Goal: Information Seeking & Learning: Check status

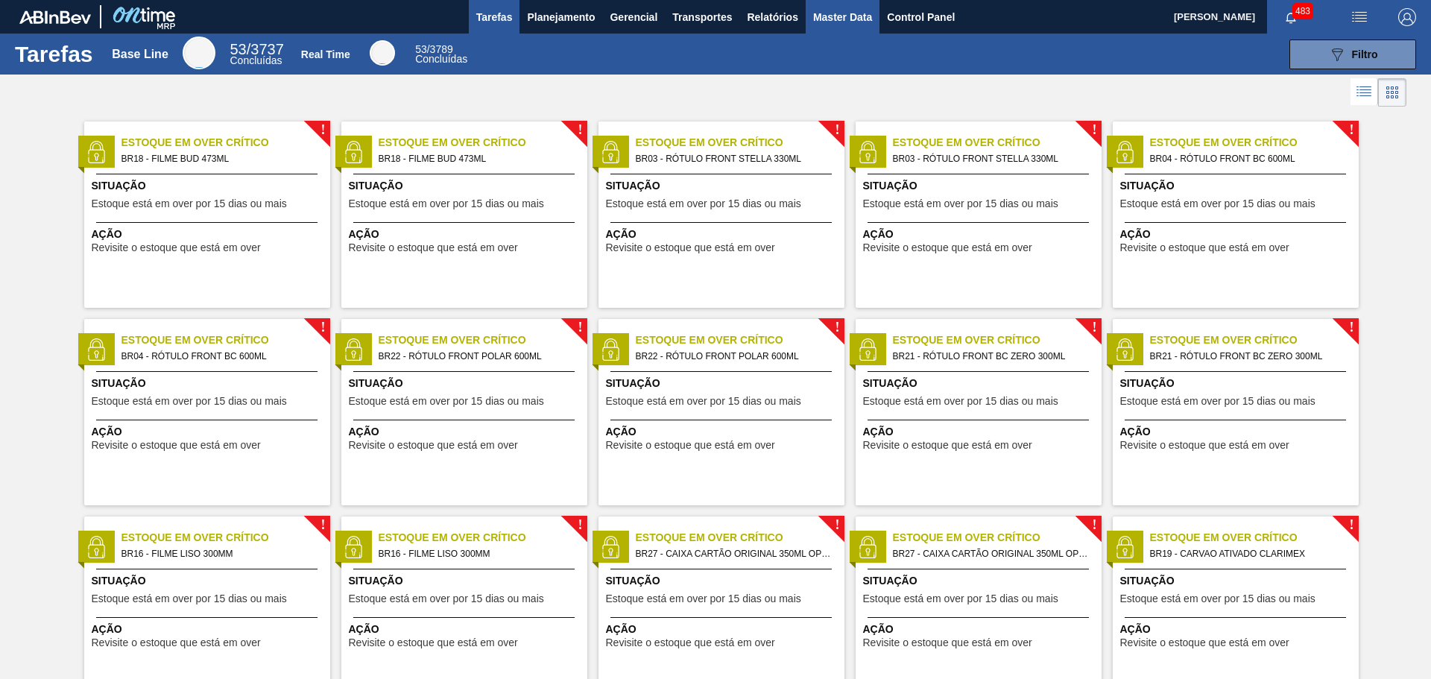
click at [840, 18] on span "Master Data" at bounding box center [842, 17] width 59 height 18
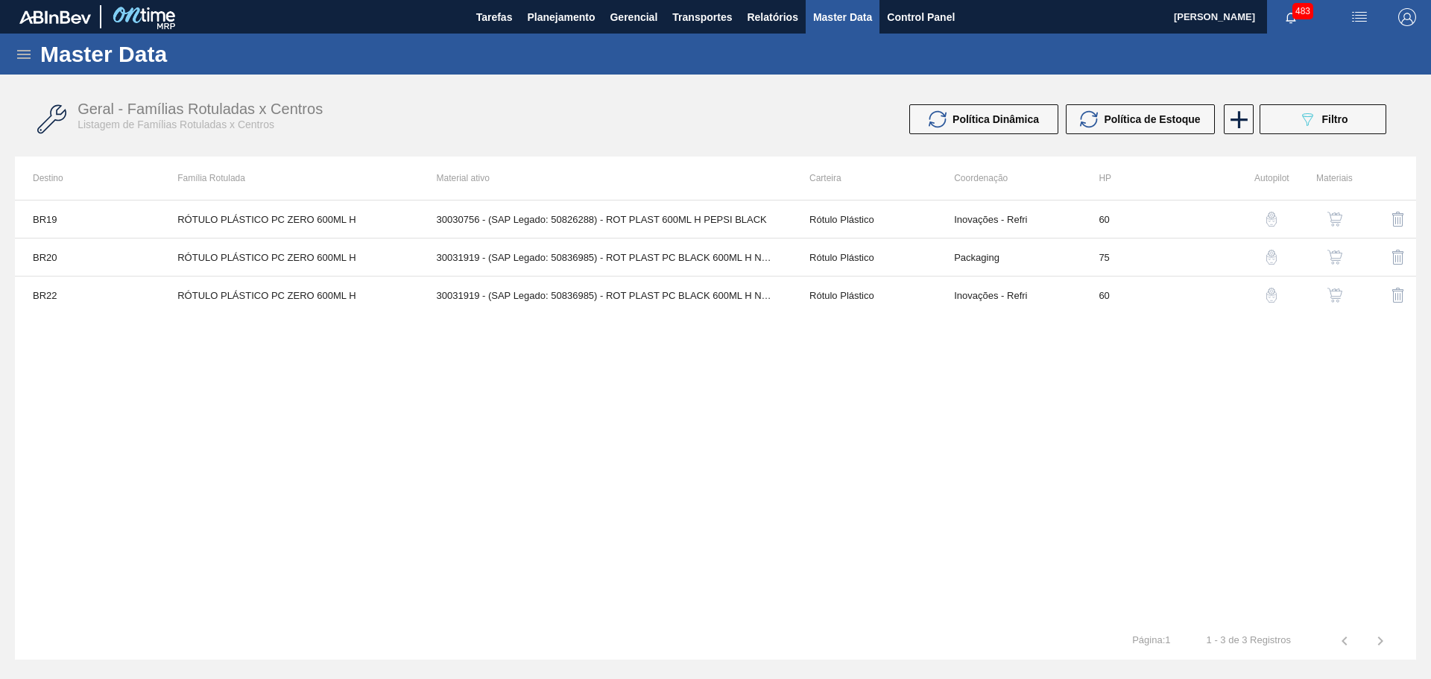
click at [19, 53] on icon at bounding box center [24, 54] width 18 height 18
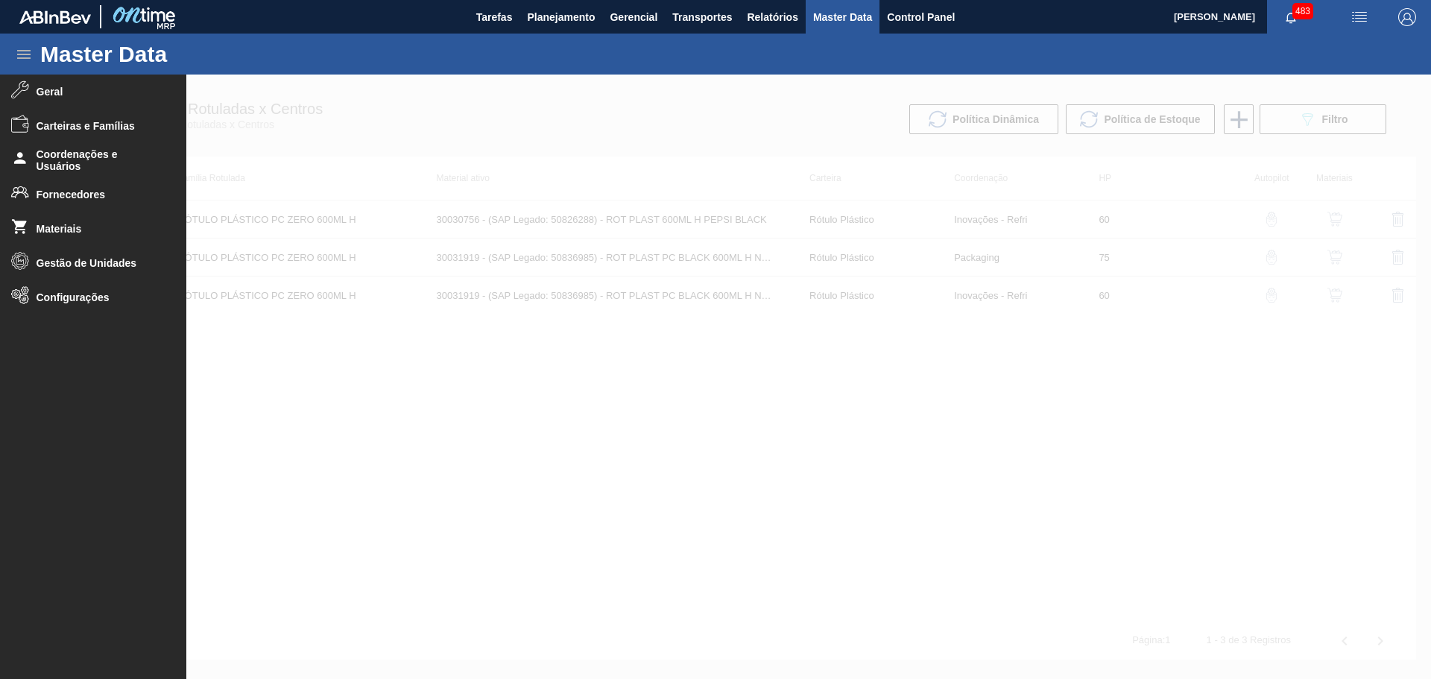
click at [576, 80] on div at bounding box center [715, 377] width 1431 height 604
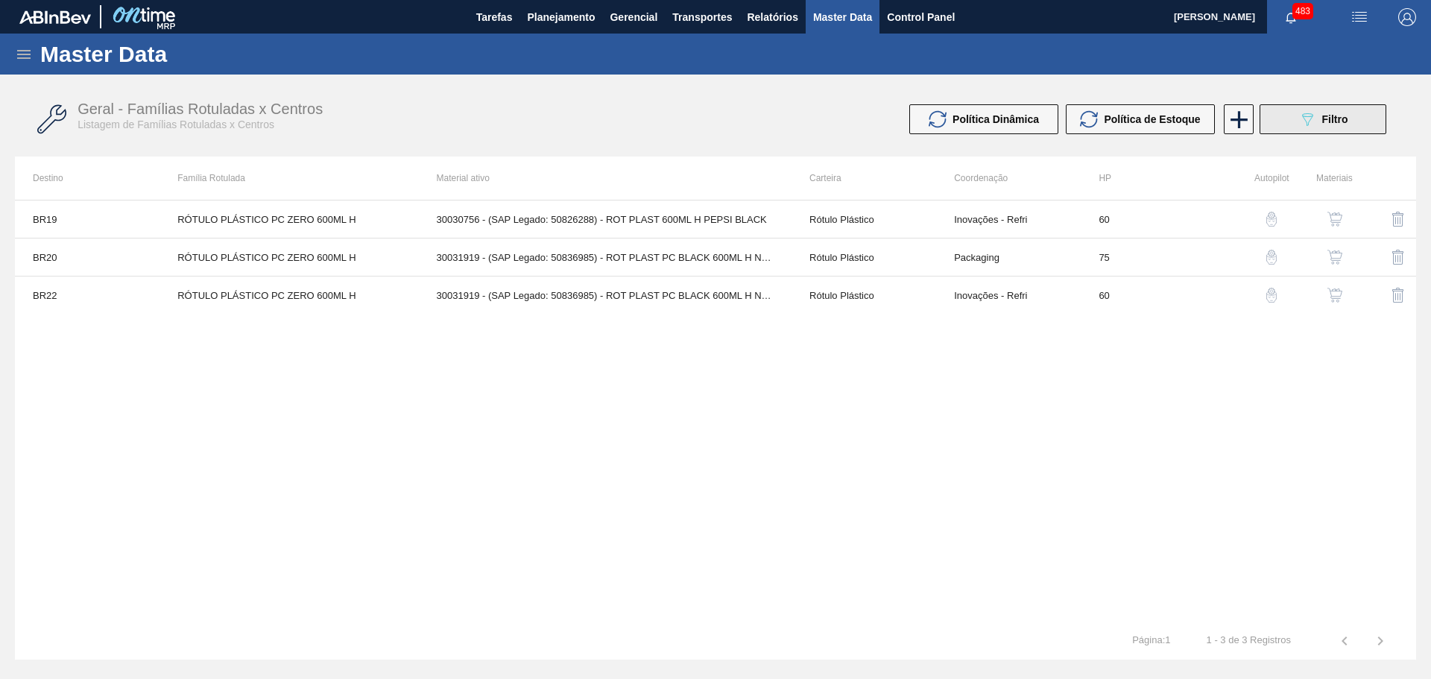
click at [1330, 114] on span "Filtro" at bounding box center [1335, 119] width 26 height 12
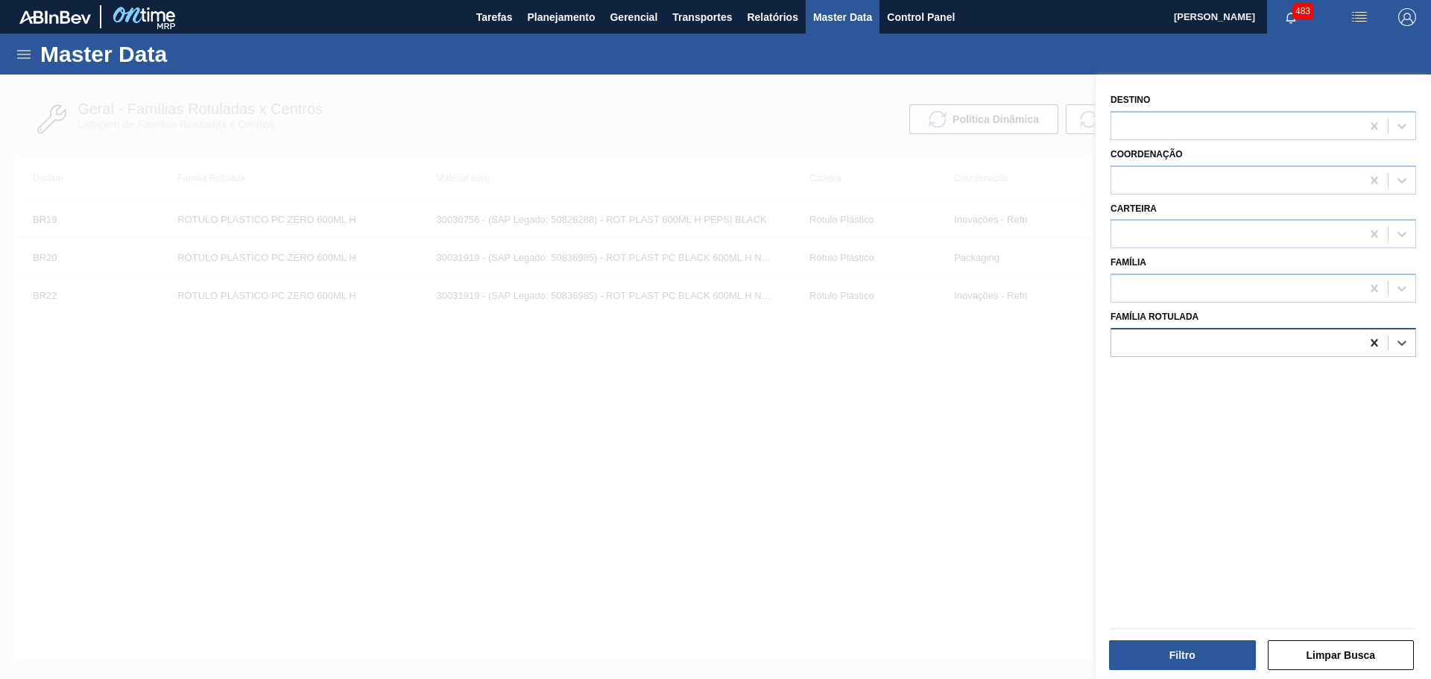
click at [1371, 344] on icon at bounding box center [1373, 342] width 7 height 7
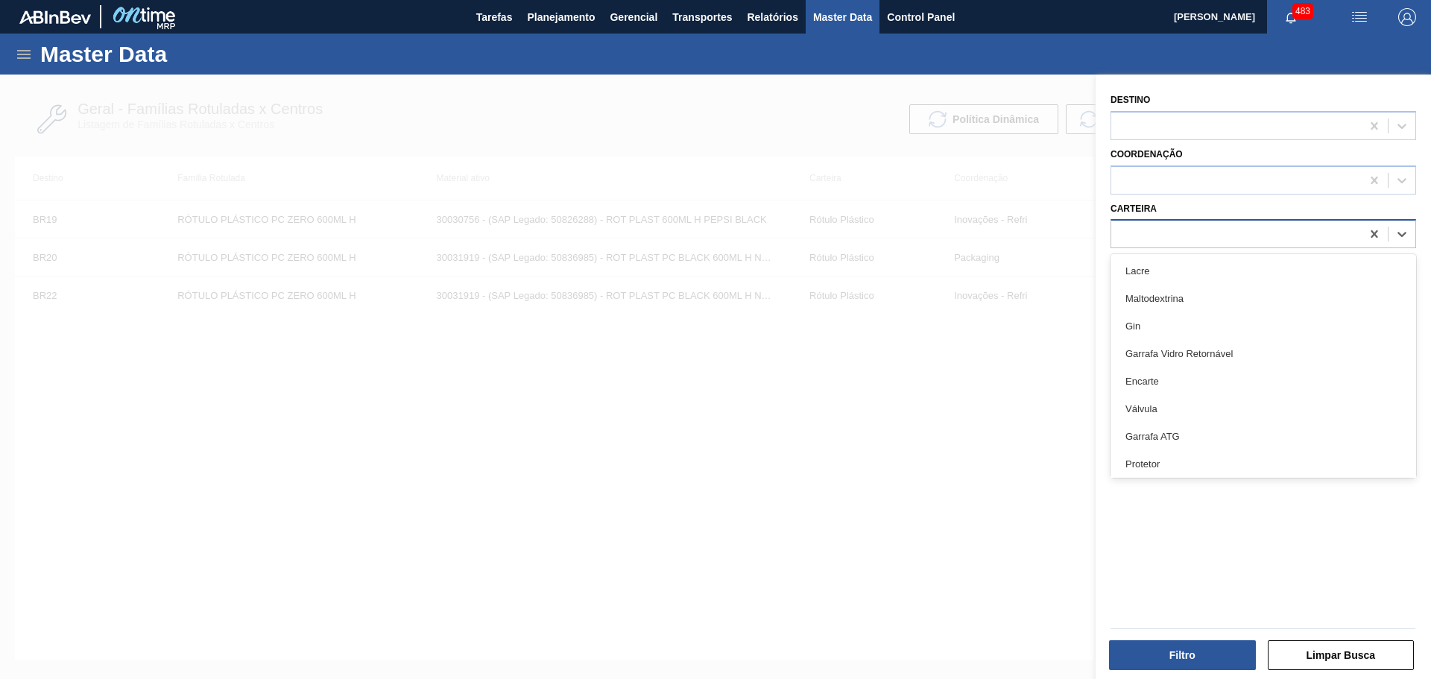
click at [1182, 236] on div at bounding box center [1236, 235] width 250 height 22
type input "[PERSON_NAME]"
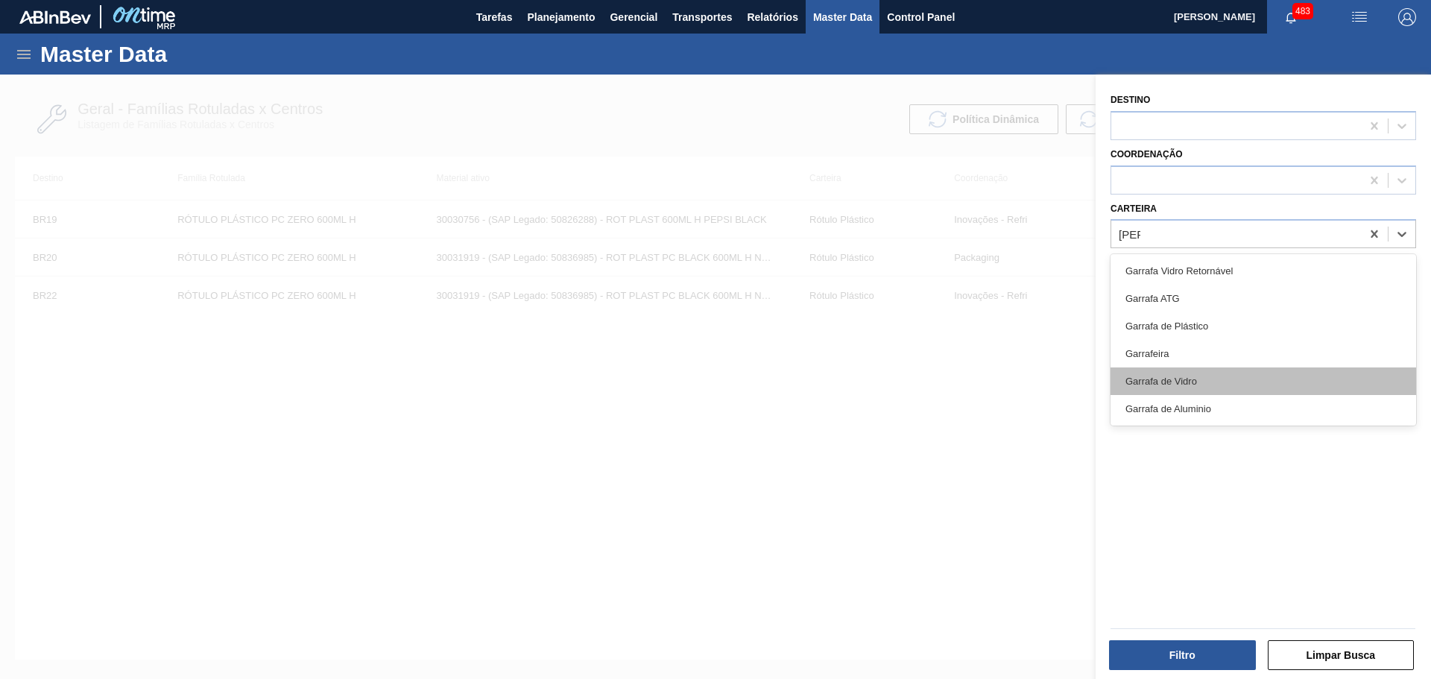
click at [1226, 380] on div "Garrafa de Vidro" at bounding box center [1262, 381] width 305 height 28
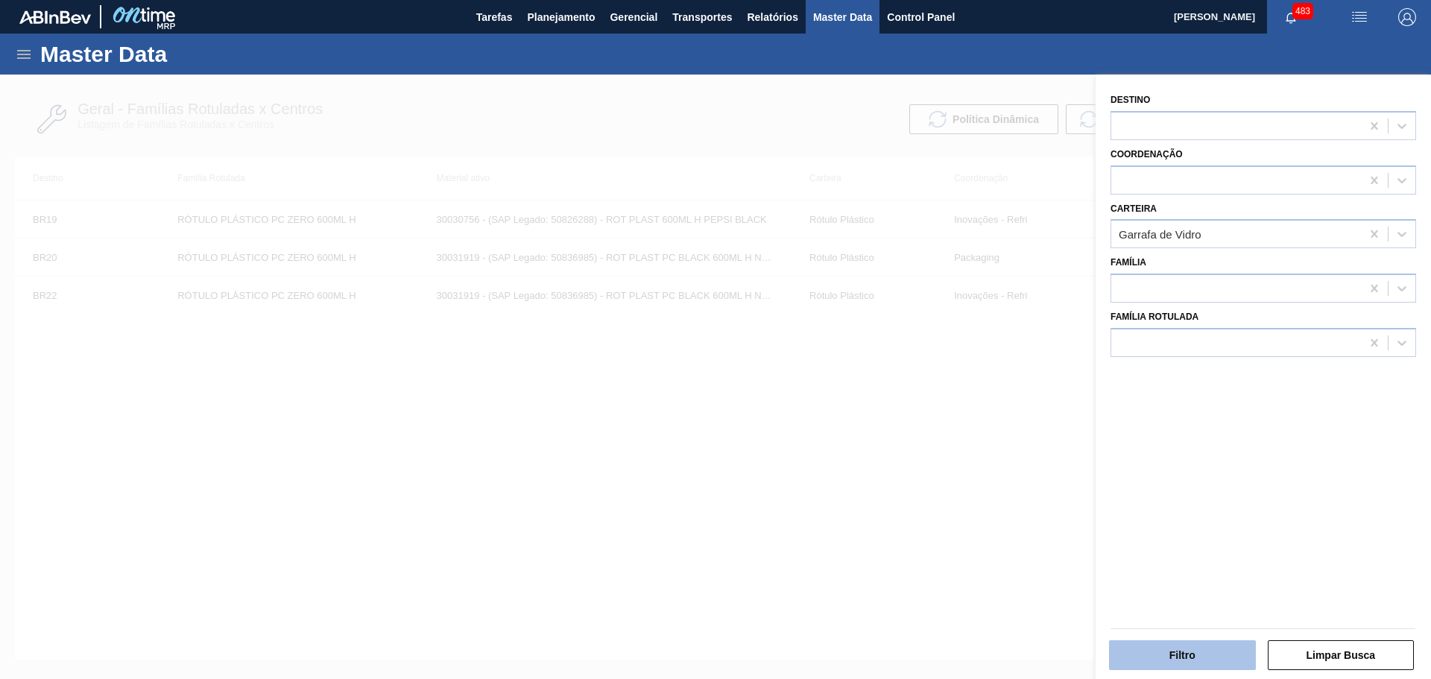
click at [1197, 647] on button "Filtro" at bounding box center [1182, 655] width 147 height 30
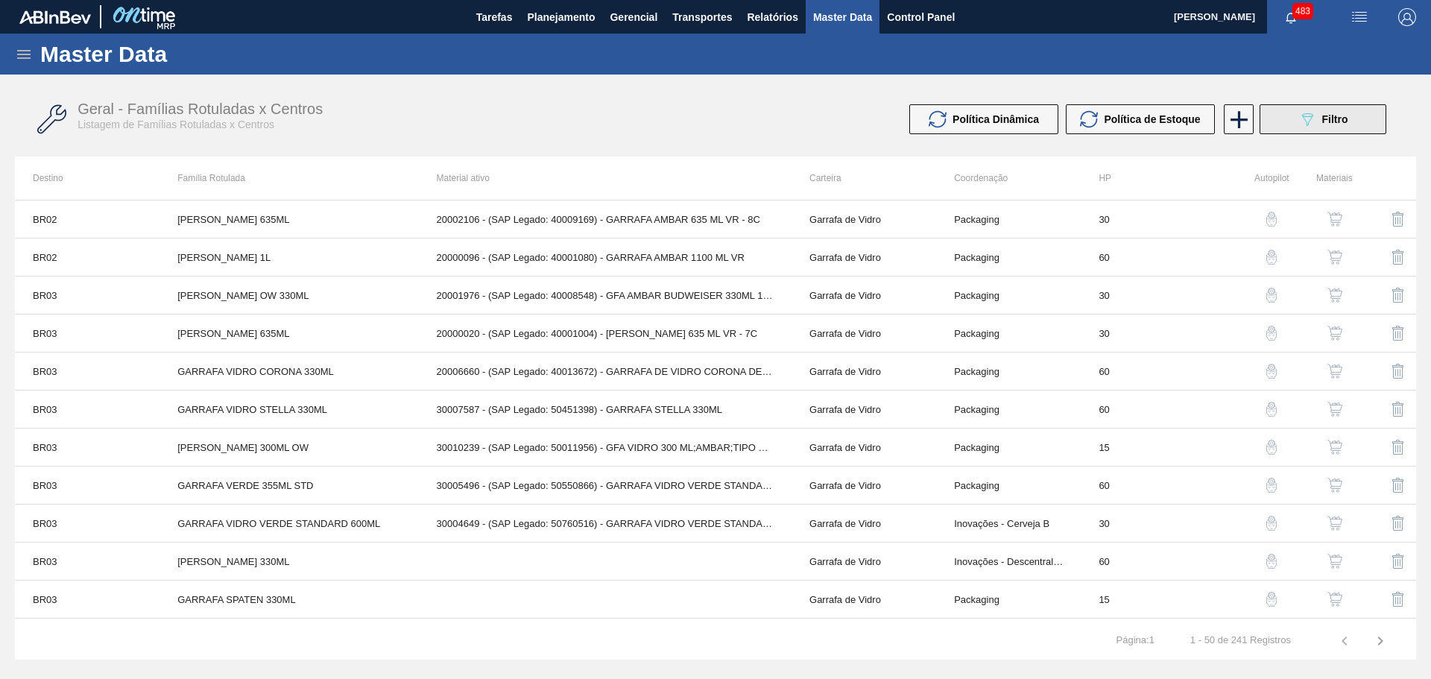
click at [1296, 113] on button "089F7B8B-B2A5-4AFE-B5C0-19BA573D28AC Filtro" at bounding box center [1322, 119] width 127 height 30
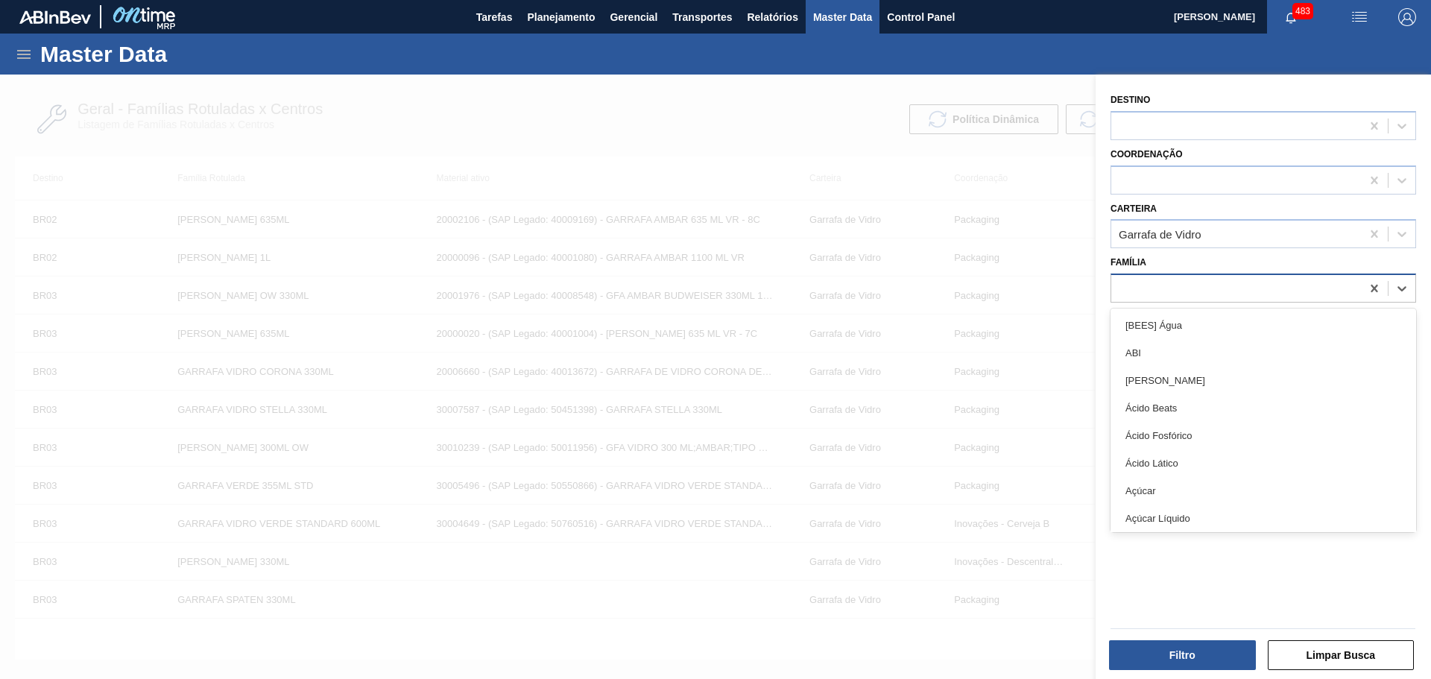
click at [1196, 291] on div at bounding box center [1236, 289] width 250 height 22
type input "garraf"
click at [1190, 407] on div "Garrafa de Vidro" at bounding box center [1262, 408] width 305 height 28
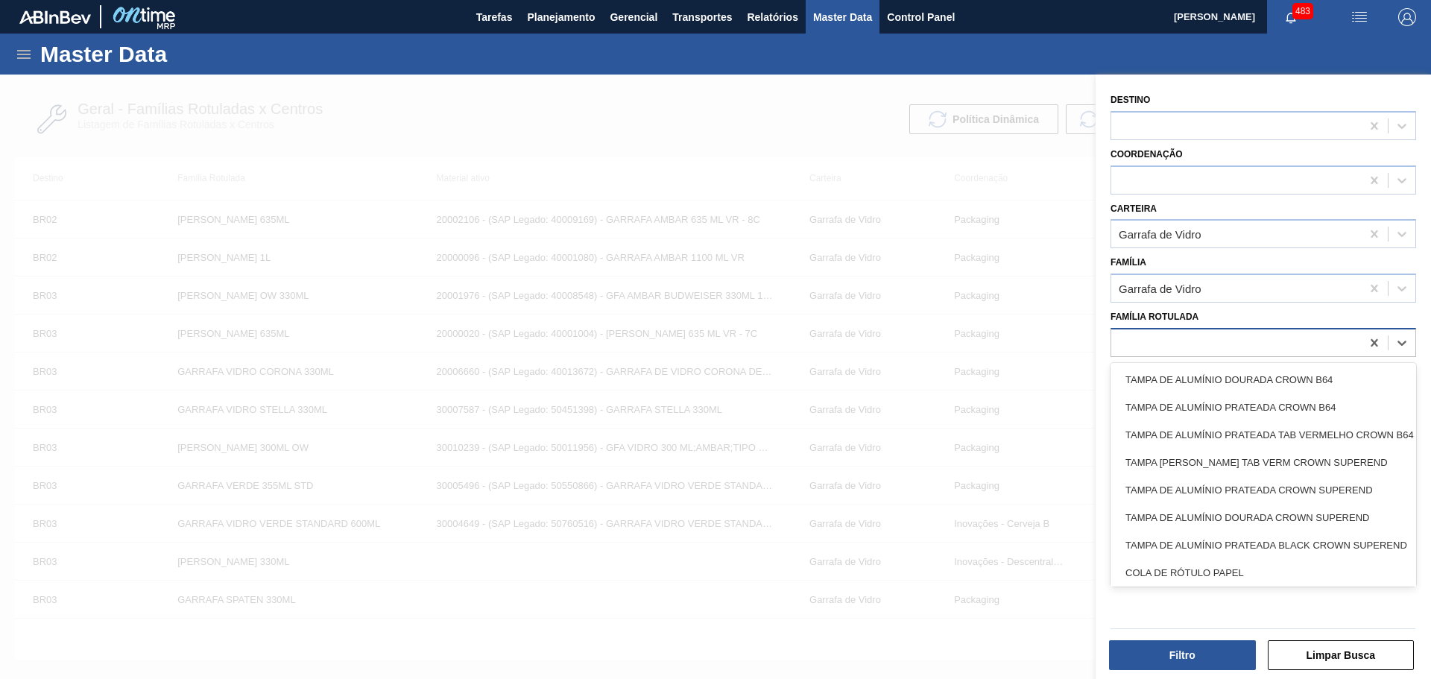
click at [1173, 348] on div at bounding box center [1236, 343] width 250 height 22
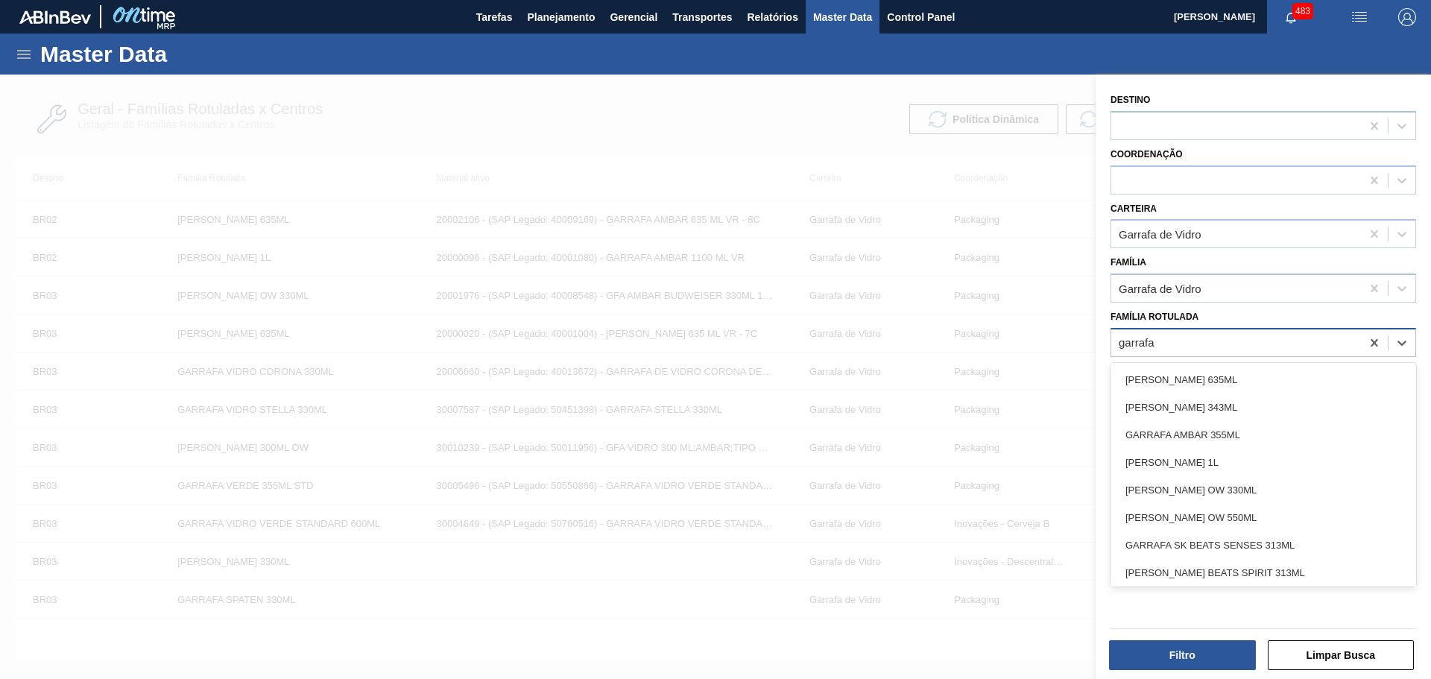
type Rotulada "garrafa c"
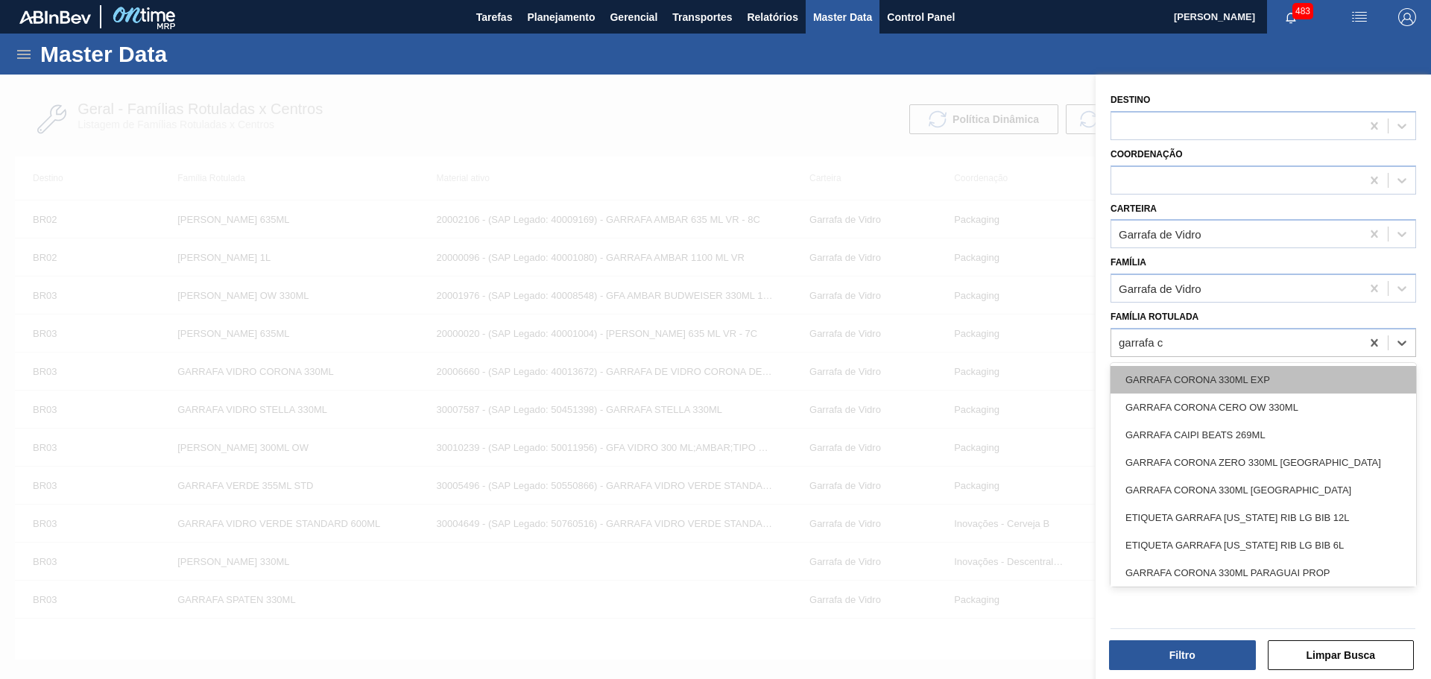
click at [1256, 378] on div "GARRAFA CORONA 330ML EXP" at bounding box center [1262, 380] width 305 height 28
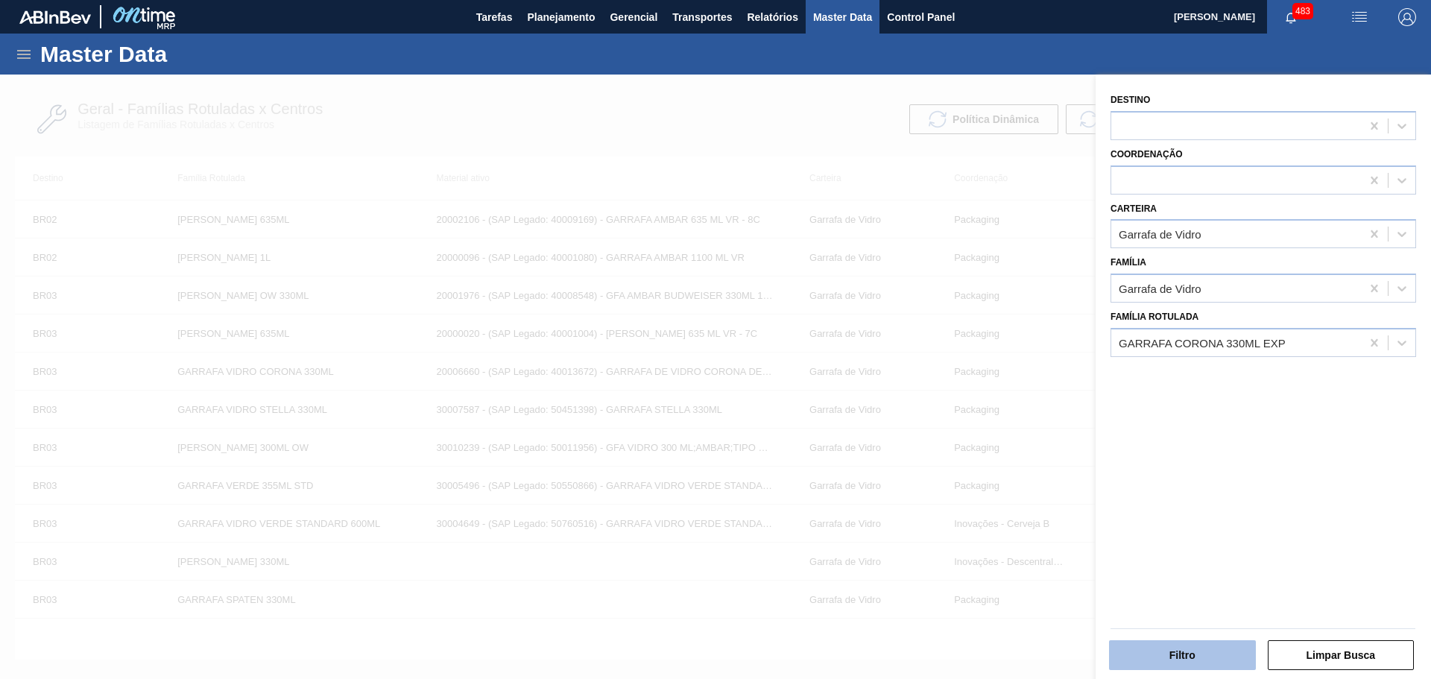
click at [1221, 652] on button "Filtro" at bounding box center [1182, 655] width 147 height 30
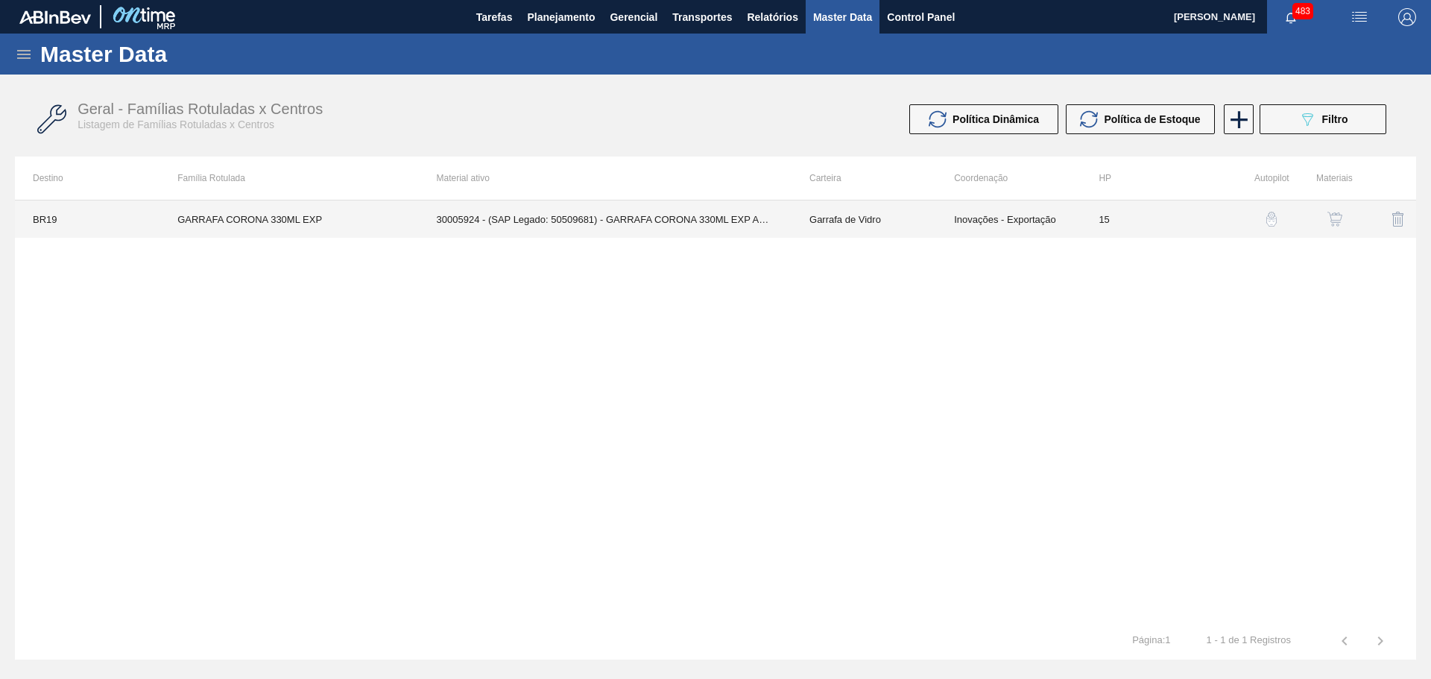
click at [535, 218] on td "30005924 - (SAP Legado: 50509681) - GARRAFA CORONA 330ML EXP ARGC/COD BARRAS" at bounding box center [605, 218] width 373 height 37
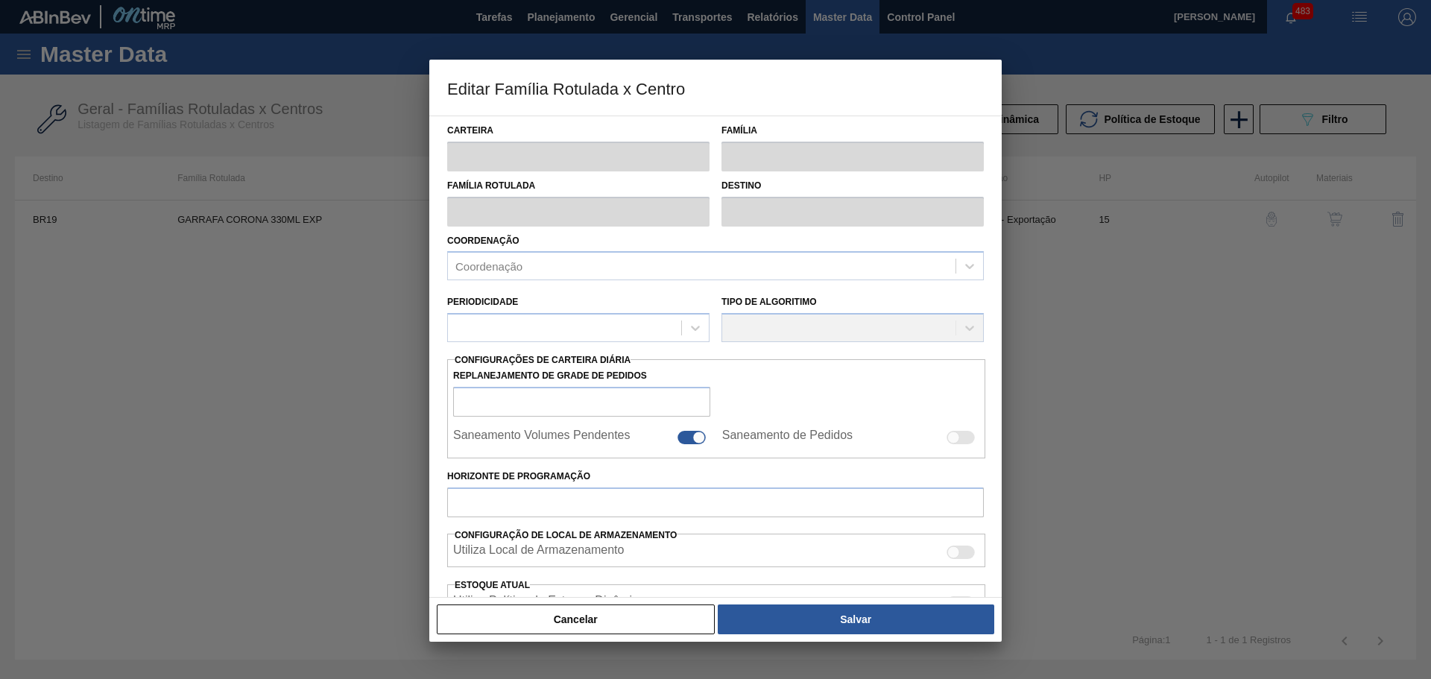
type input "Garrafa de Vidro"
type input "GARRAFA CORONA 330ML EXP"
type input "BR19 - [GEOGRAPHIC_DATA]"
type input "0"
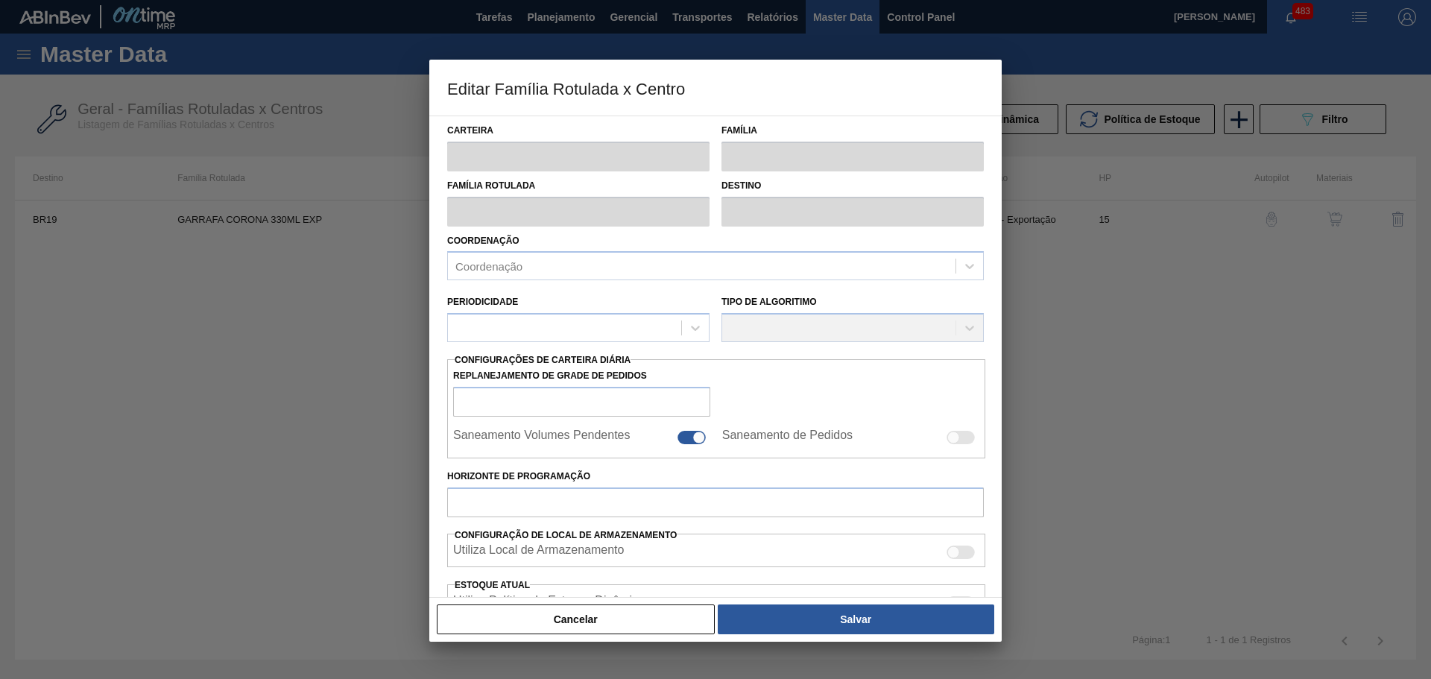
checkbox input "false"
type input "15"
type input "0"
type input "100"
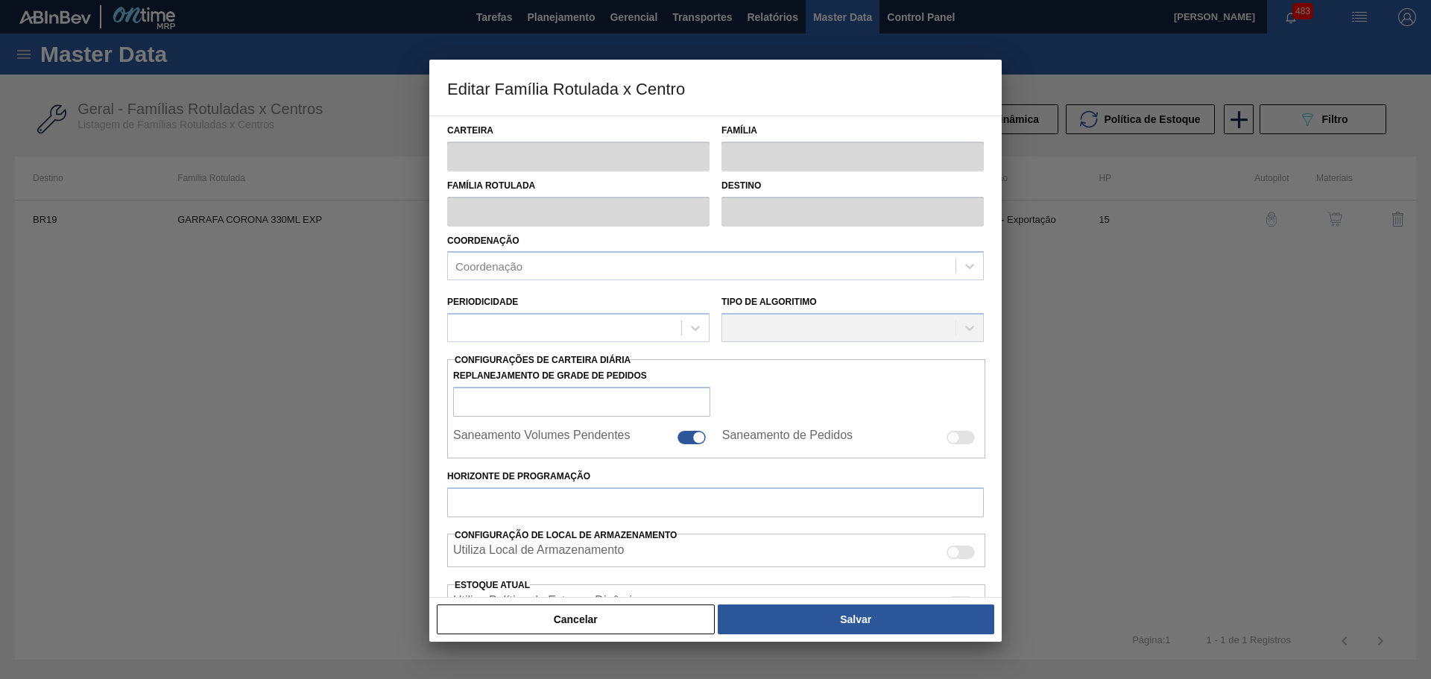
type input "0,000"
checkbox input "true"
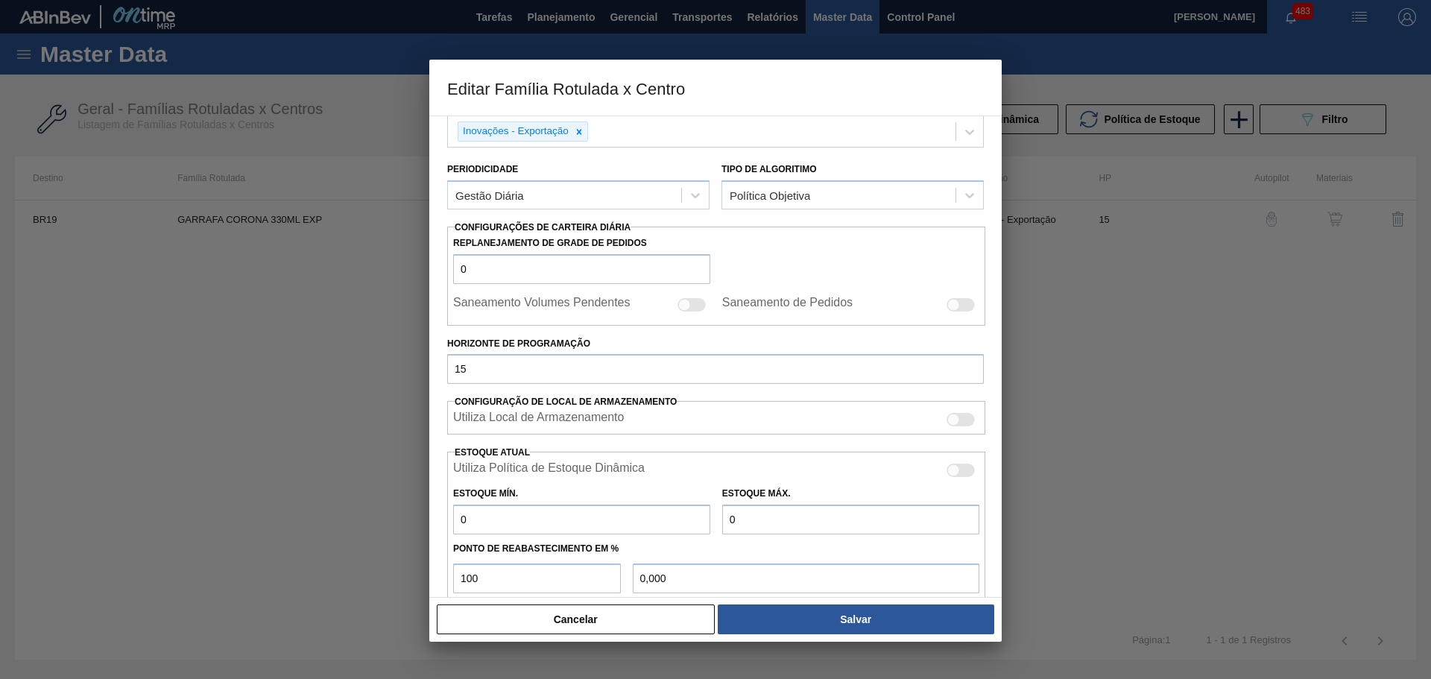
scroll to position [149, 0]
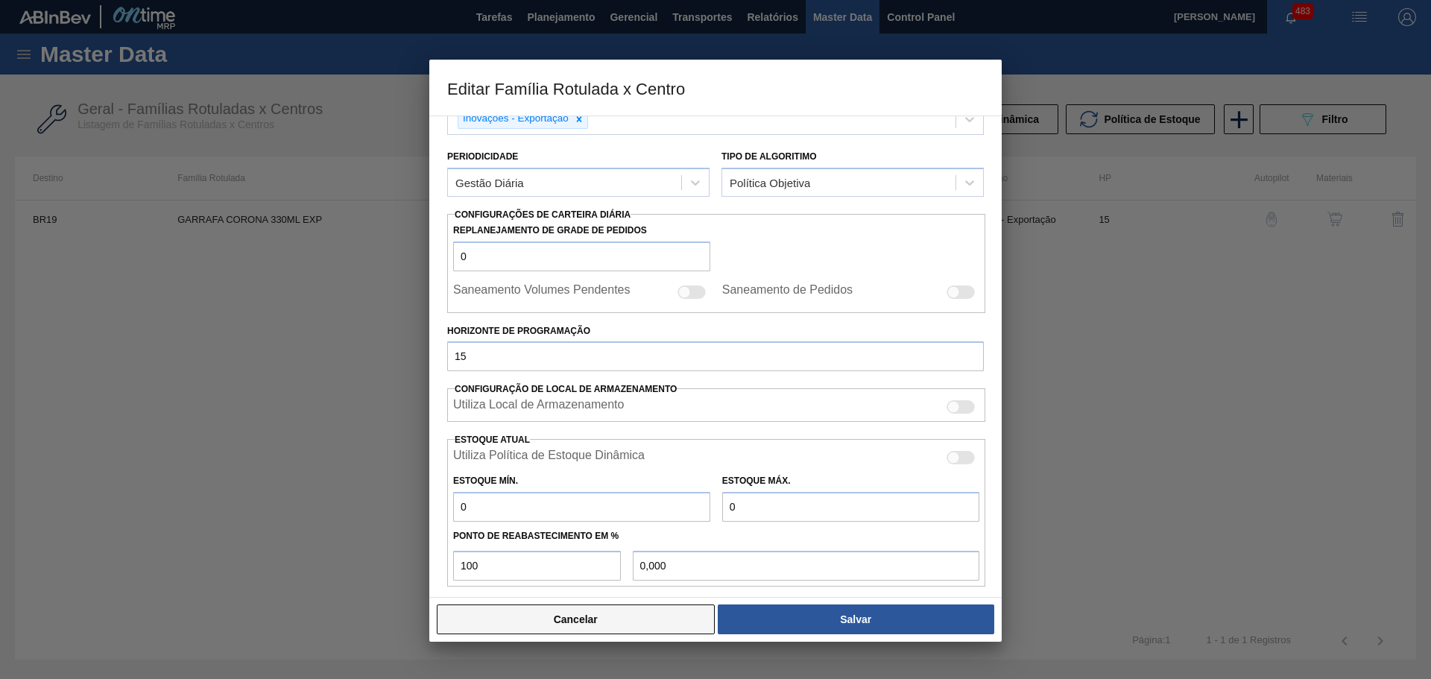
click at [677, 624] on button "Cancelar" at bounding box center [576, 619] width 278 height 30
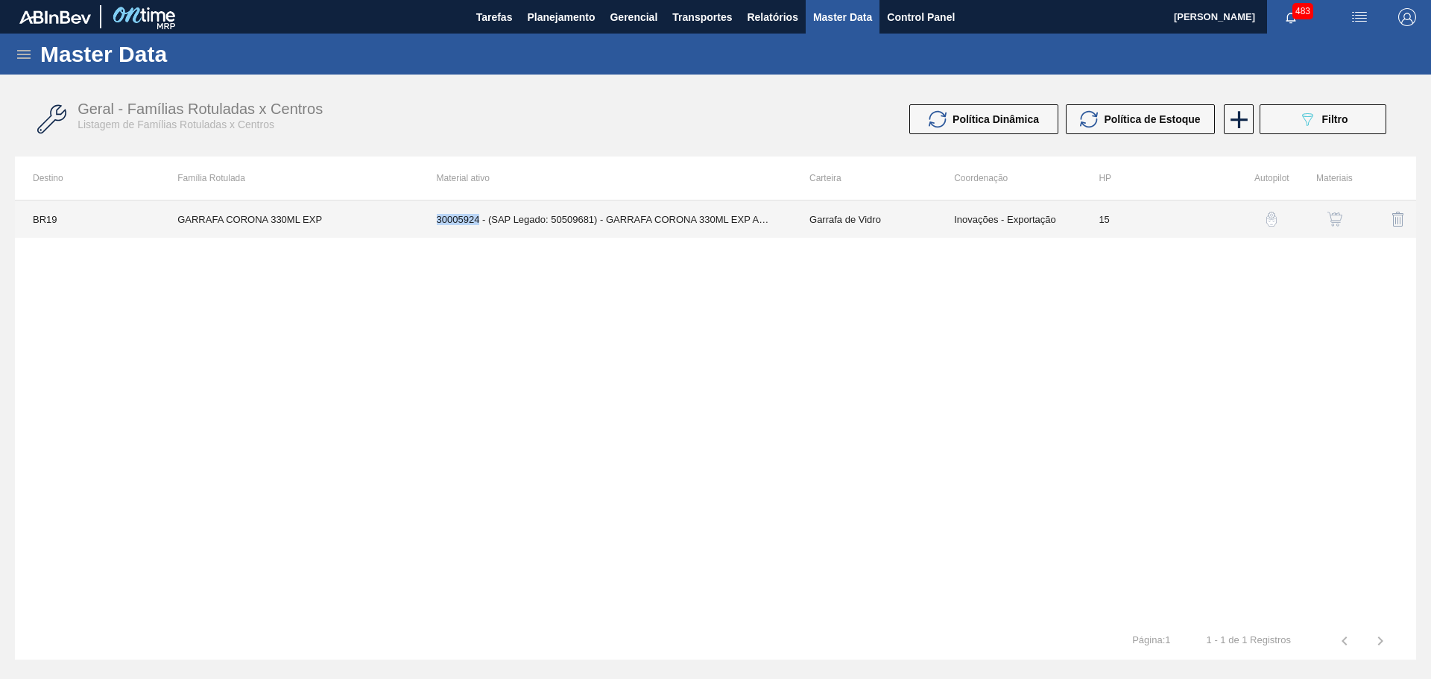
drag, startPoint x: 434, startPoint y: 220, endPoint x: 478, endPoint y: 221, distance: 44.0
click at [478, 221] on td "30005924 - (SAP Legado: 50509681) - GARRAFA CORONA 330ML EXP ARGC/COD BARRAS" at bounding box center [605, 218] width 373 height 37
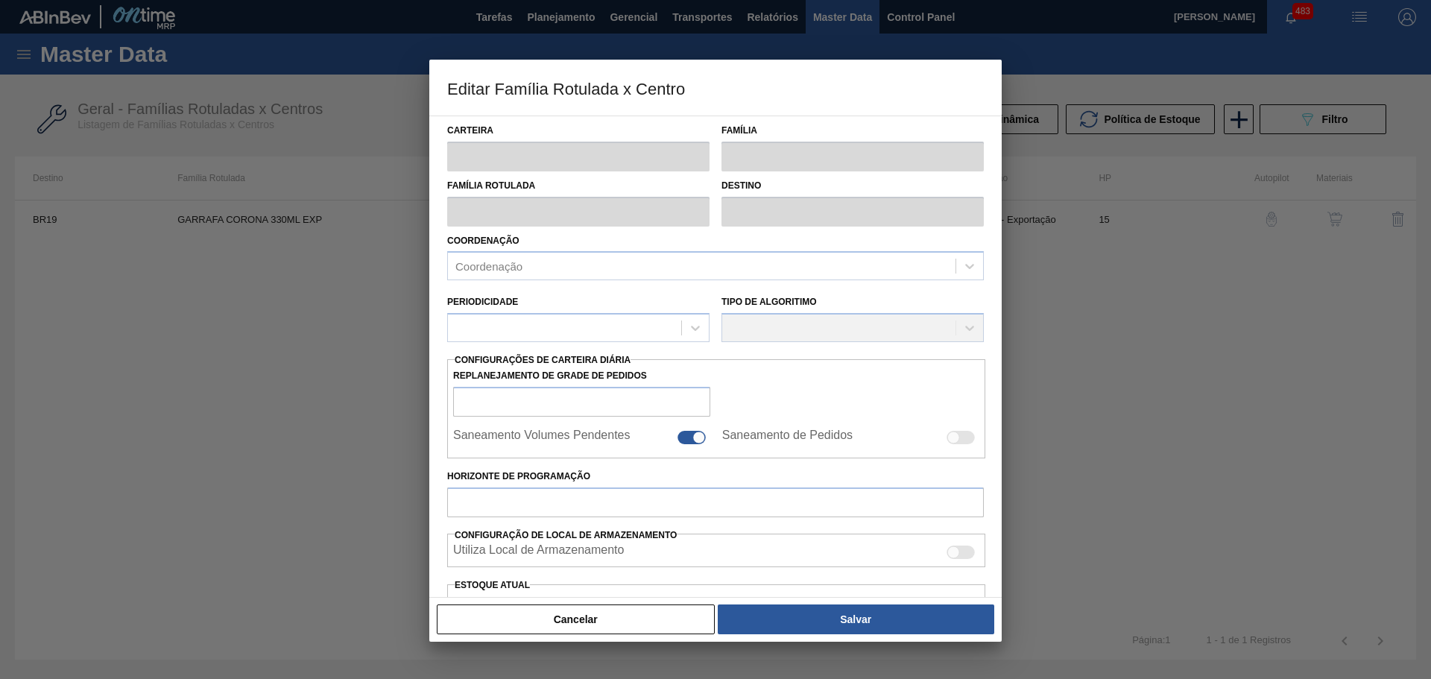
type input "Garrafa de Vidro"
type input "GARRAFA CORONA 330ML EXP"
type input "BR19 - [GEOGRAPHIC_DATA]"
type input "0"
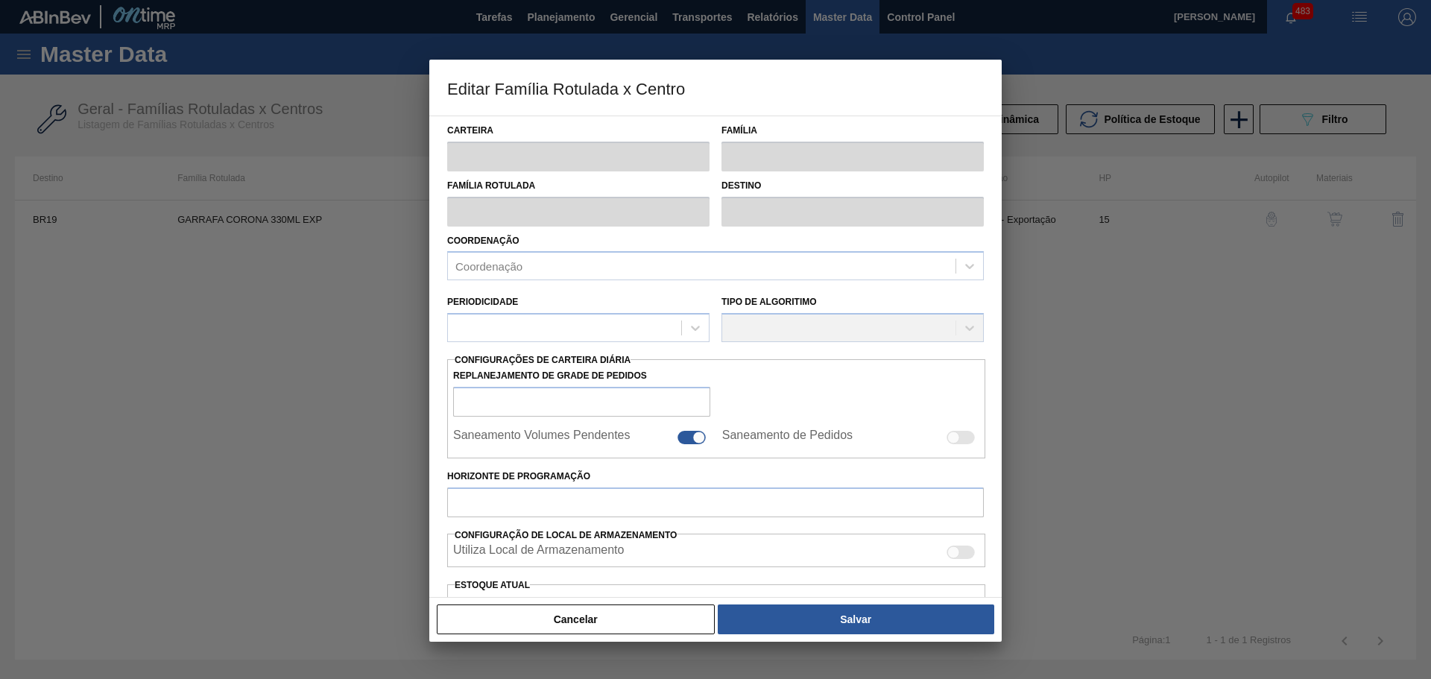
checkbox input "false"
type input "15"
type input "0"
type input "100"
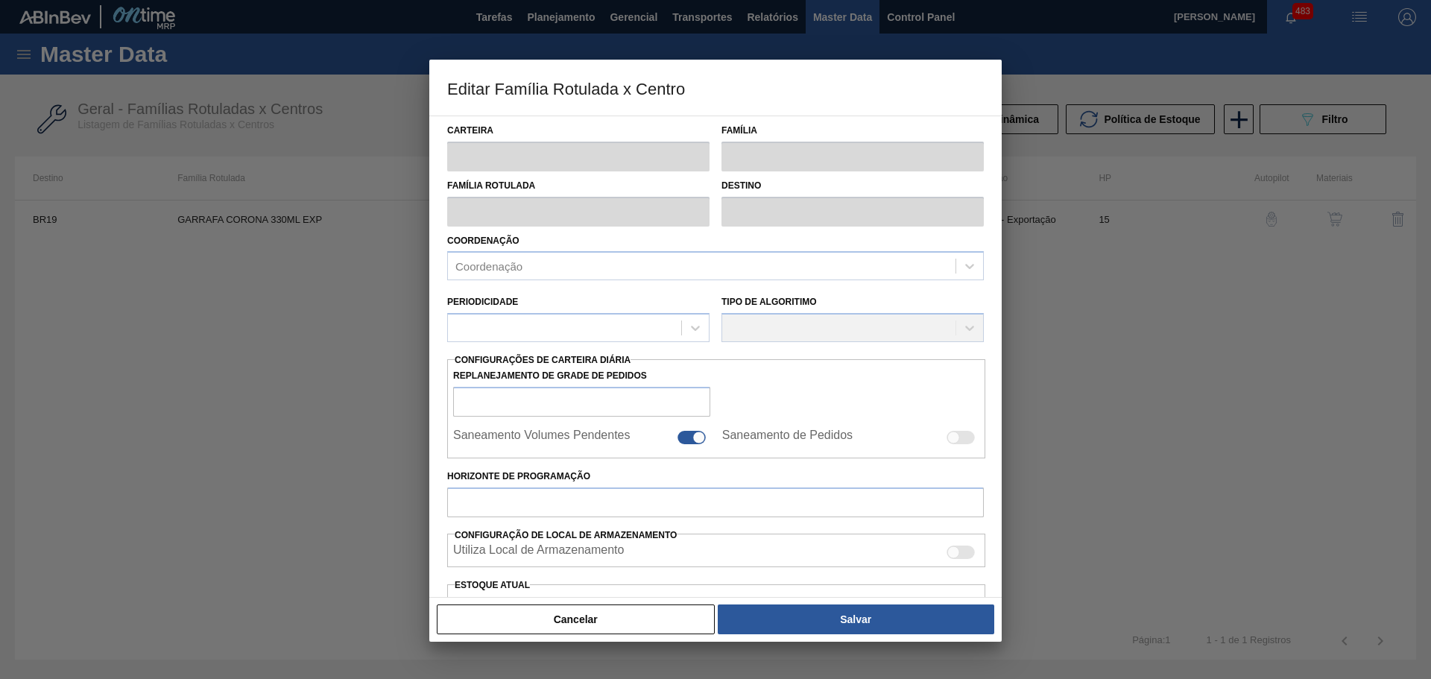
type input "0,000"
checkbox input "true"
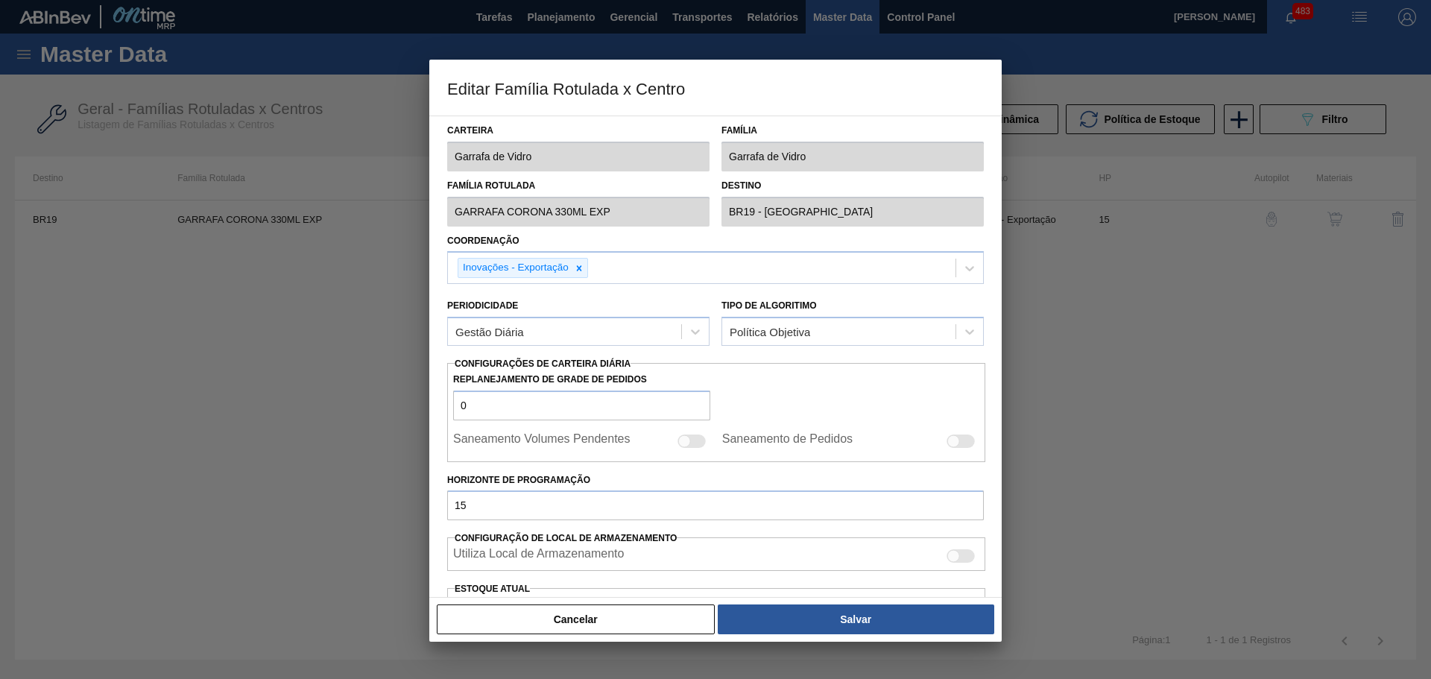
click at [627, 607] on button "Cancelar" at bounding box center [576, 619] width 278 height 30
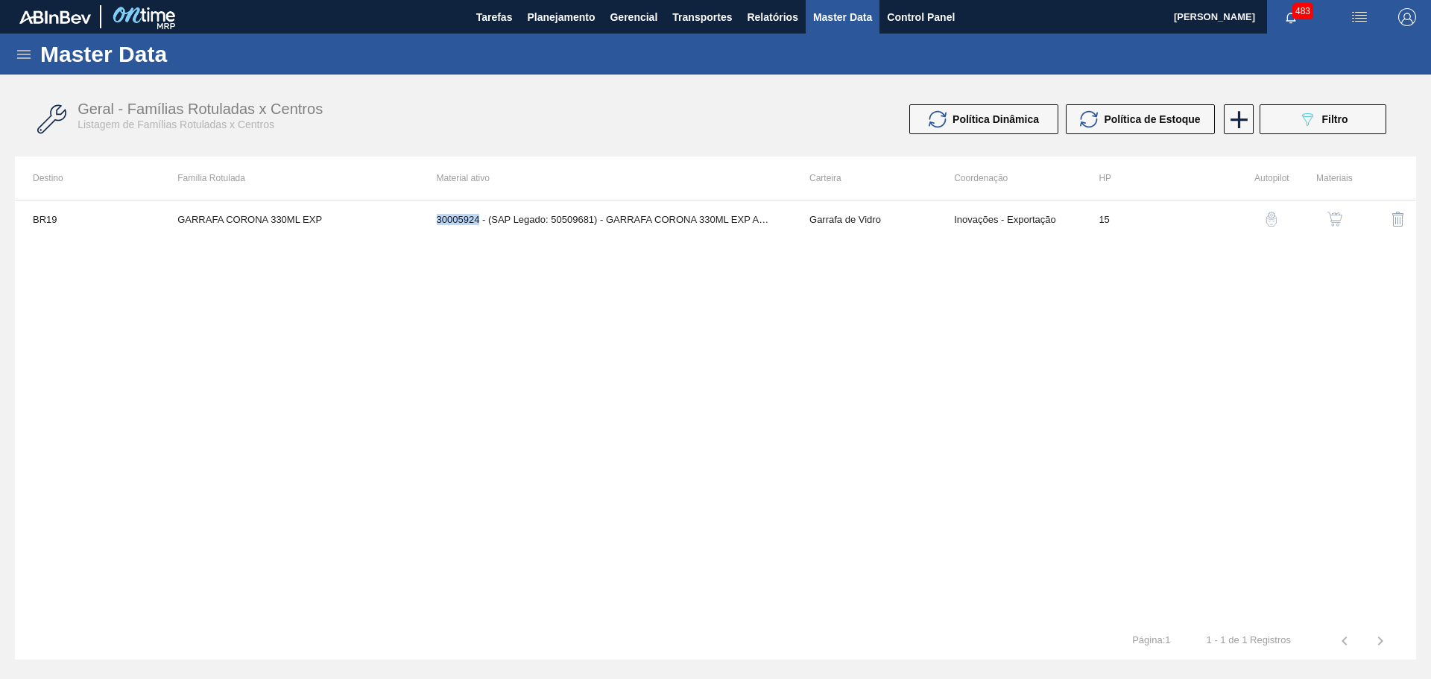
copy td "30005924"
click at [561, 17] on span "Planejamento" at bounding box center [561, 17] width 68 height 18
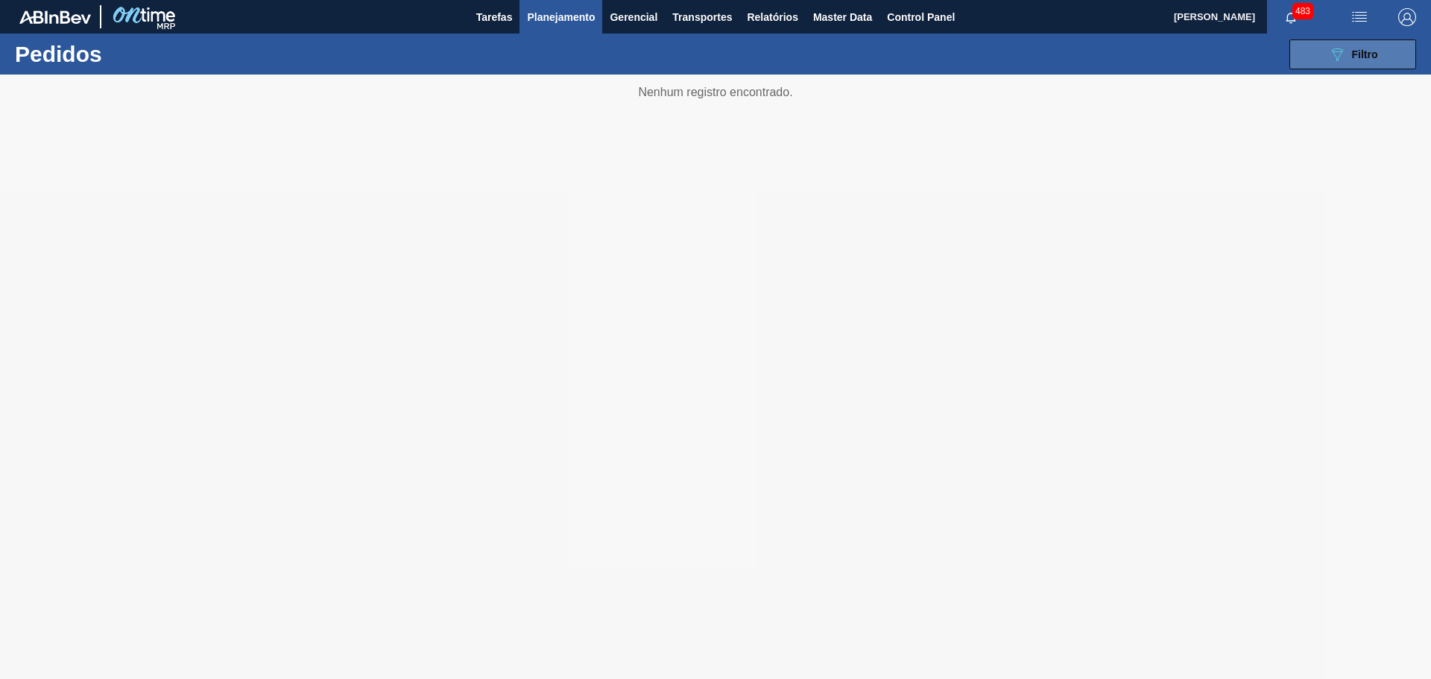
click at [1312, 54] on button "089F7B8B-B2A5-4AFE-B5C0-19BA573D28AC Filtro" at bounding box center [1352, 54] width 127 height 30
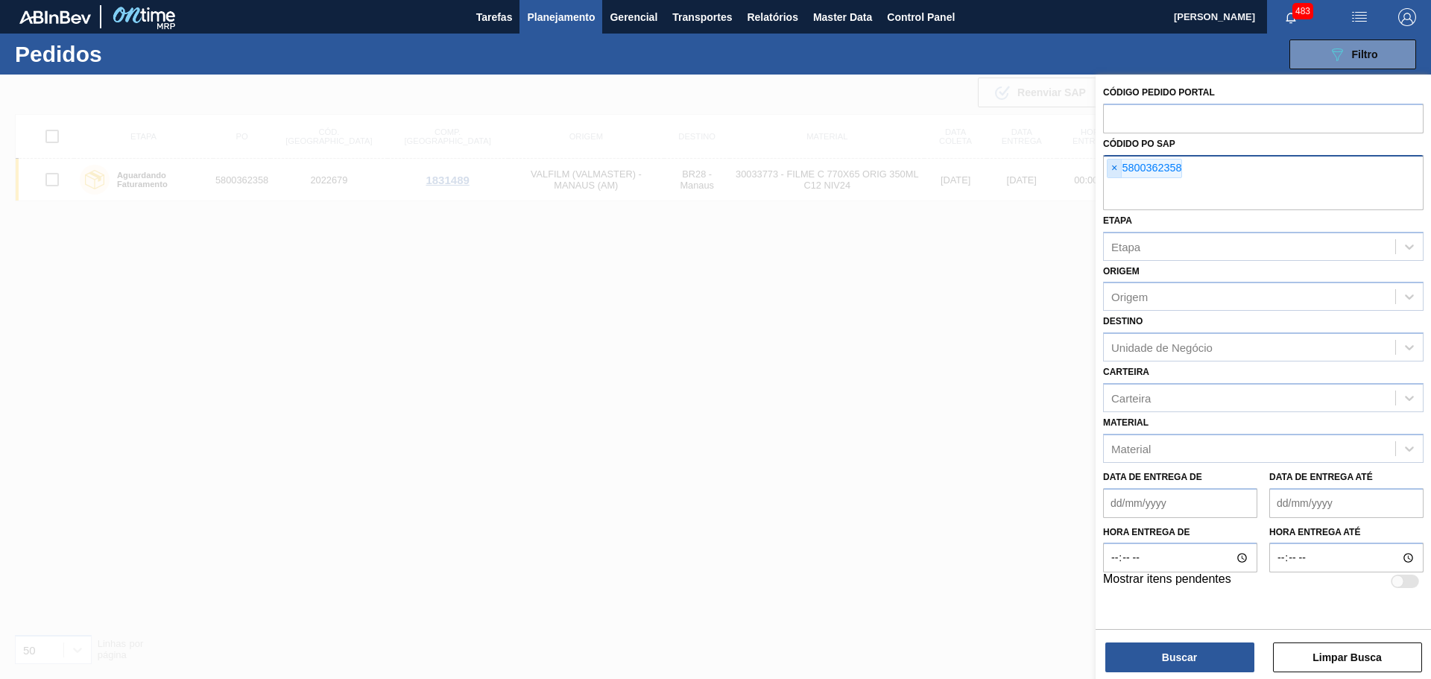
click at [1109, 168] on span "×" at bounding box center [1114, 168] width 14 height 18
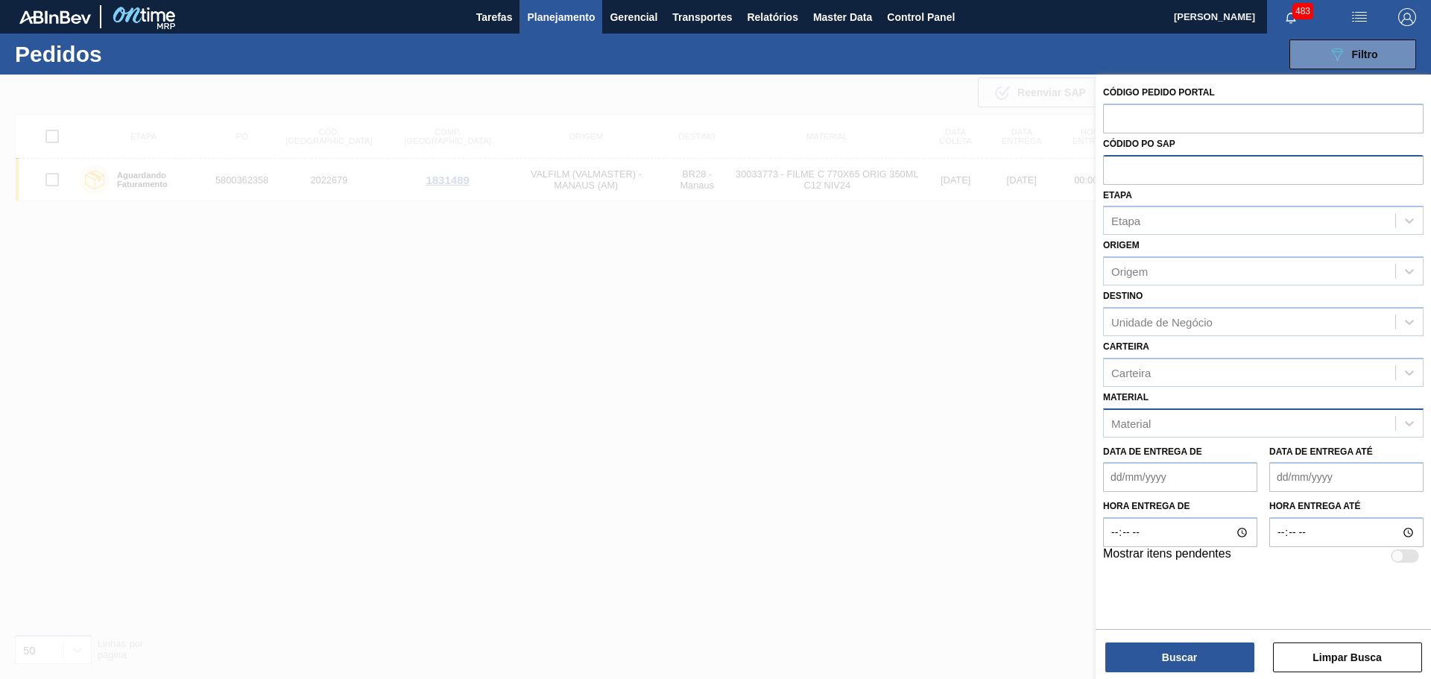
click at [1161, 425] on div "Material" at bounding box center [1248, 423] width 291 height 22
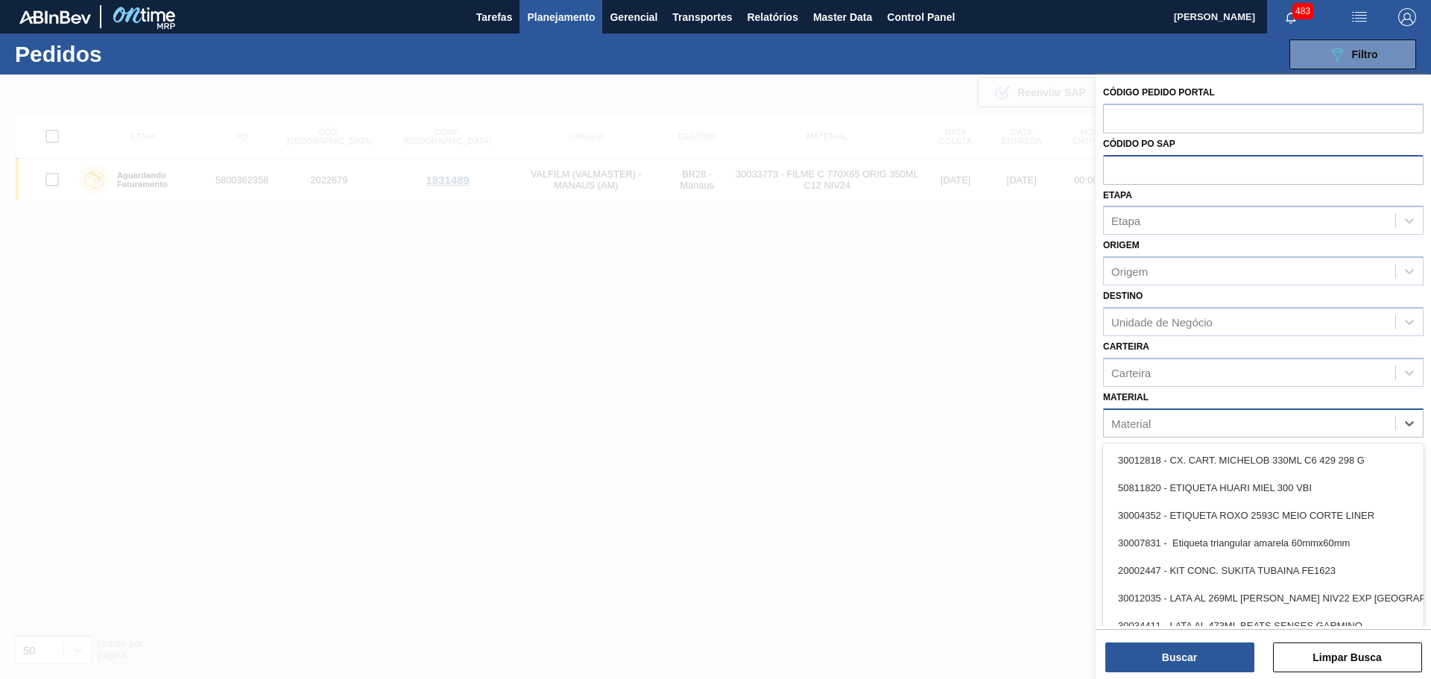
paste input "30005924"
type input "30005924"
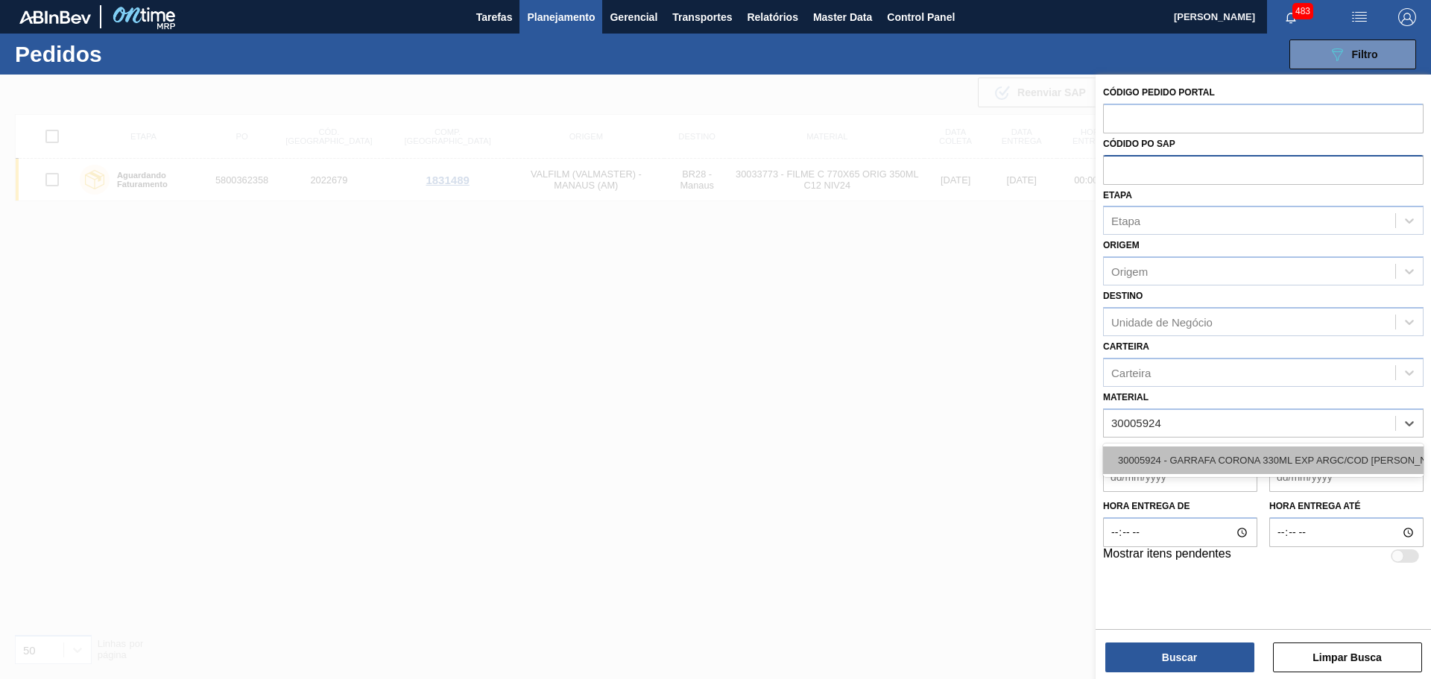
click at [1190, 461] on div "30005924 - GARRAFA CORONA 330ML EXP ARGC/COD [PERSON_NAME]" at bounding box center [1263, 460] width 320 height 28
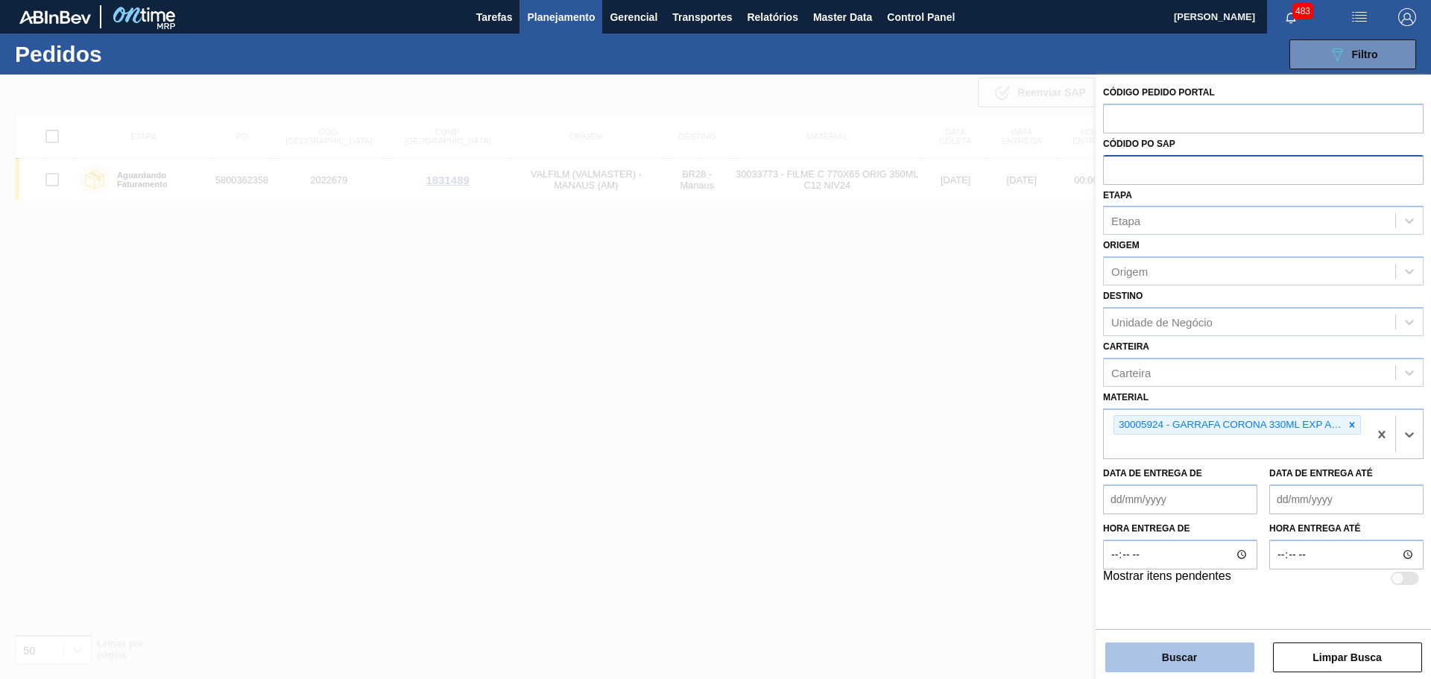
click at [1190, 662] on button "Buscar" at bounding box center [1179, 657] width 149 height 30
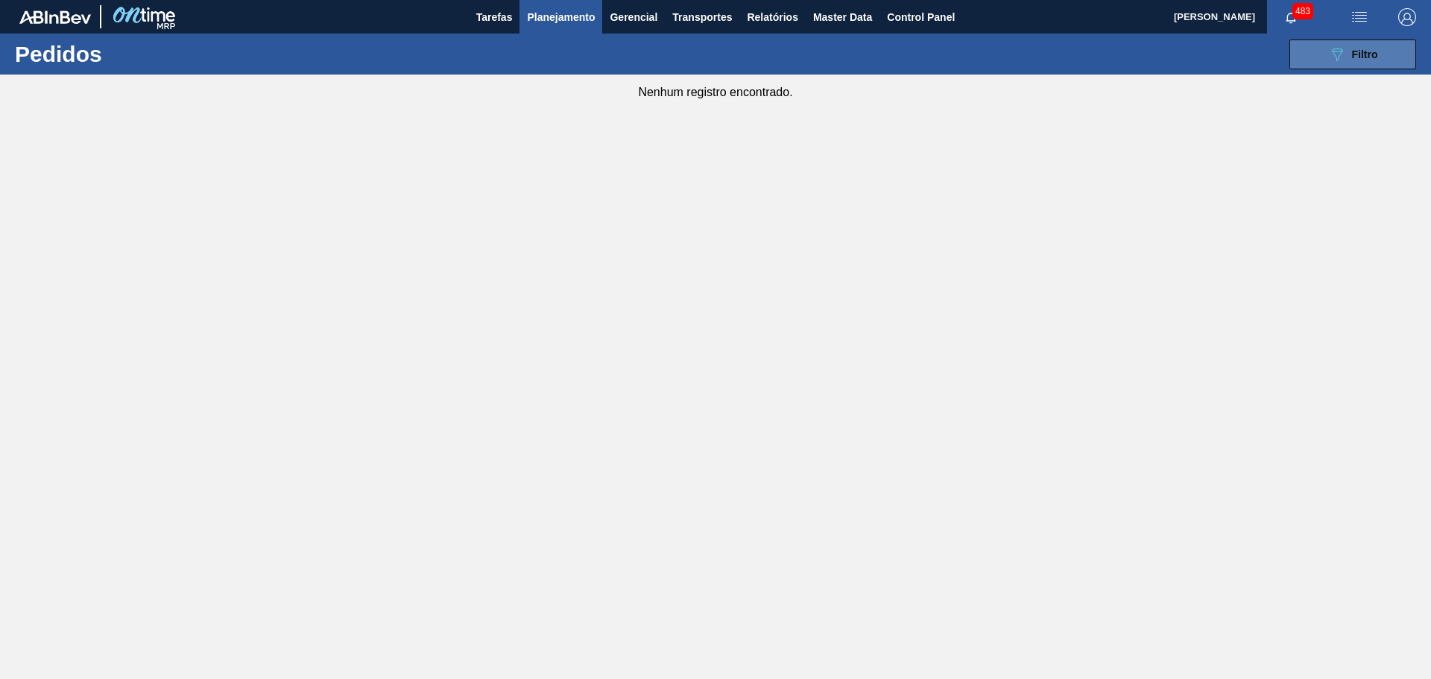
click at [1363, 55] on span "Filtro" at bounding box center [1365, 54] width 26 height 12
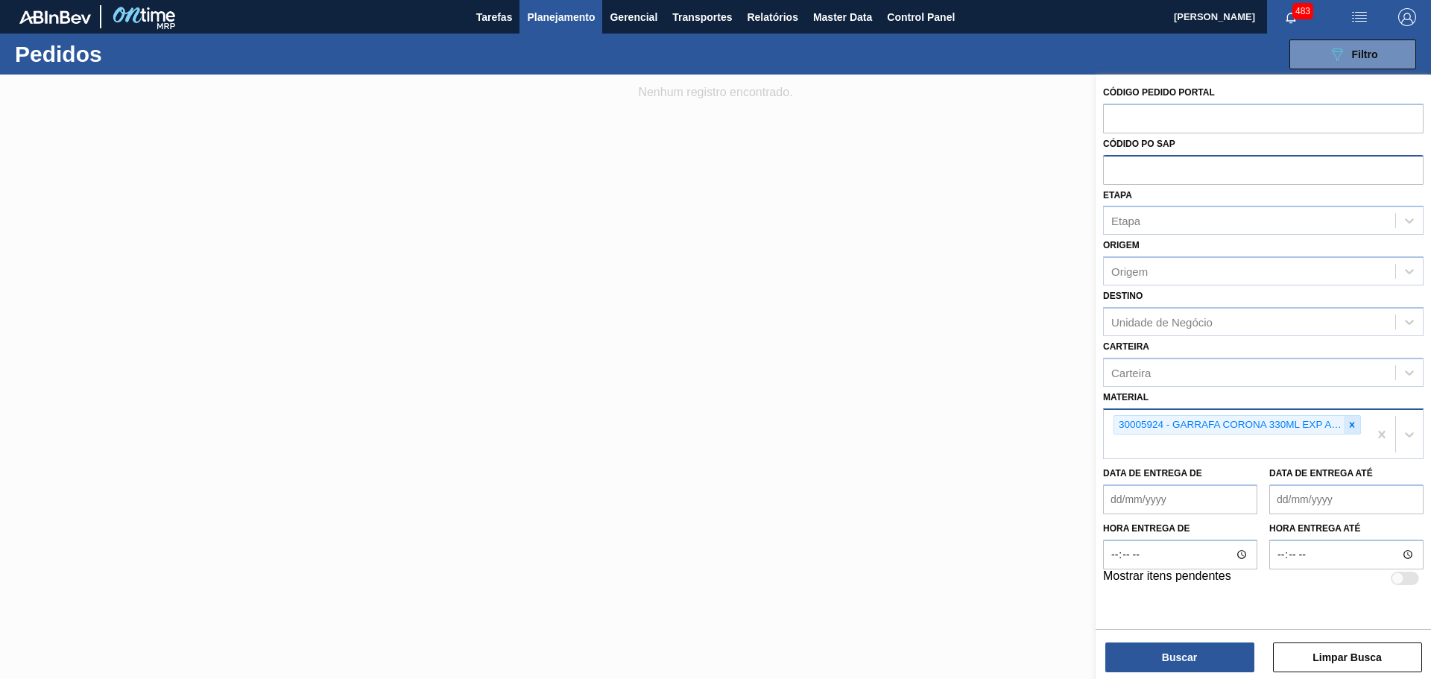
click at [1354, 423] on icon at bounding box center [1351, 424] width 10 height 10
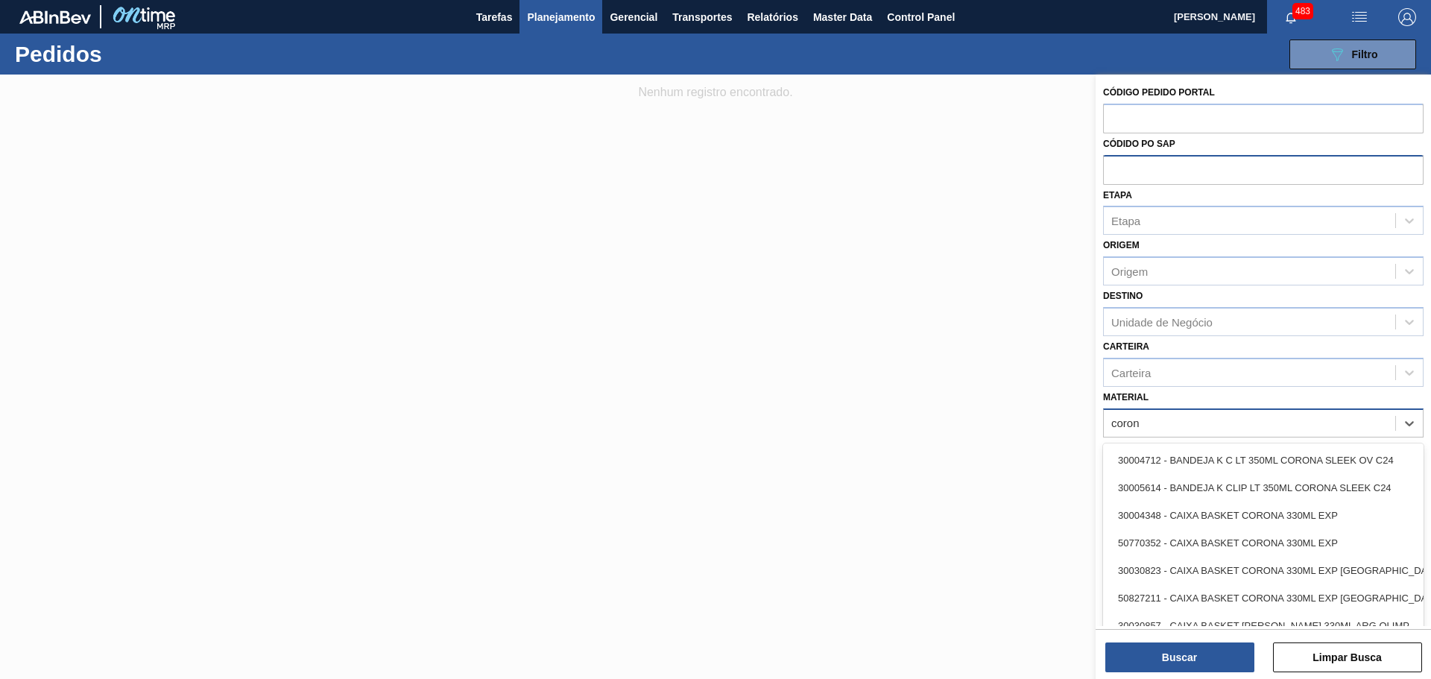
type input "corona"
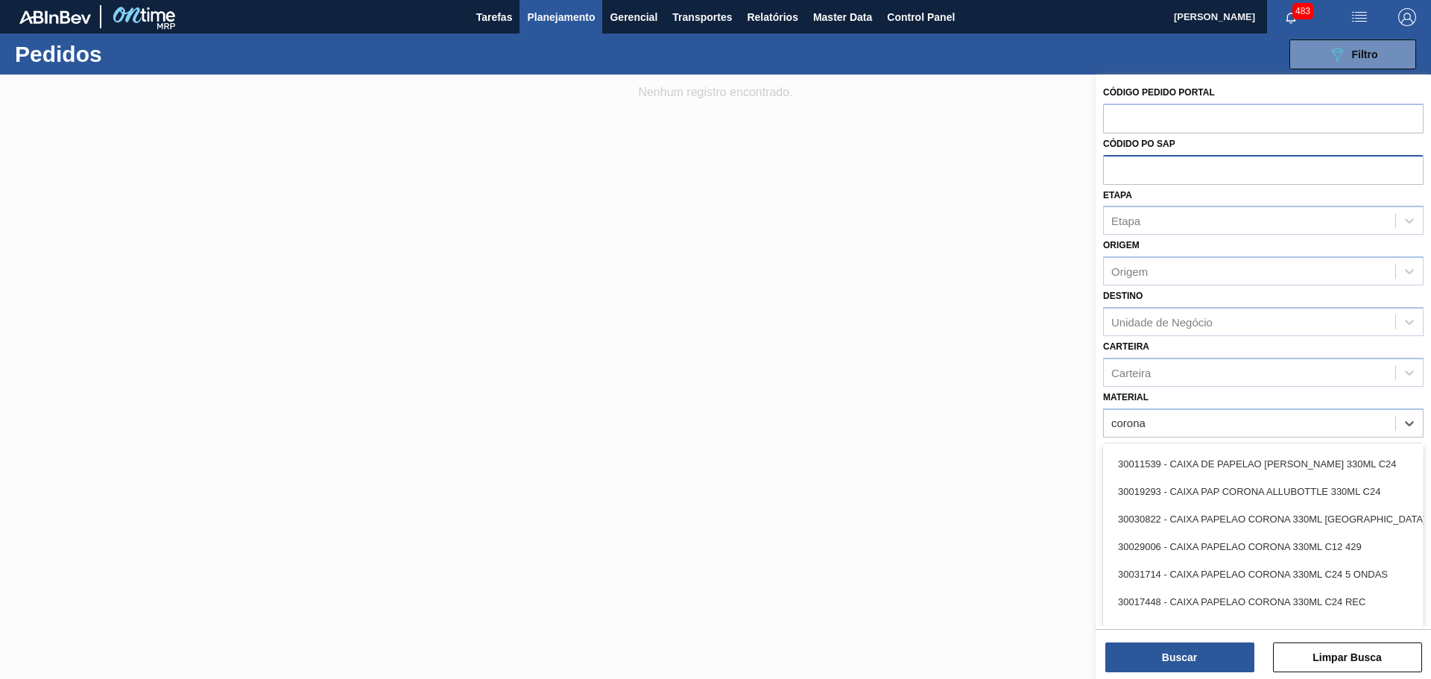
scroll to position [1198, 0]
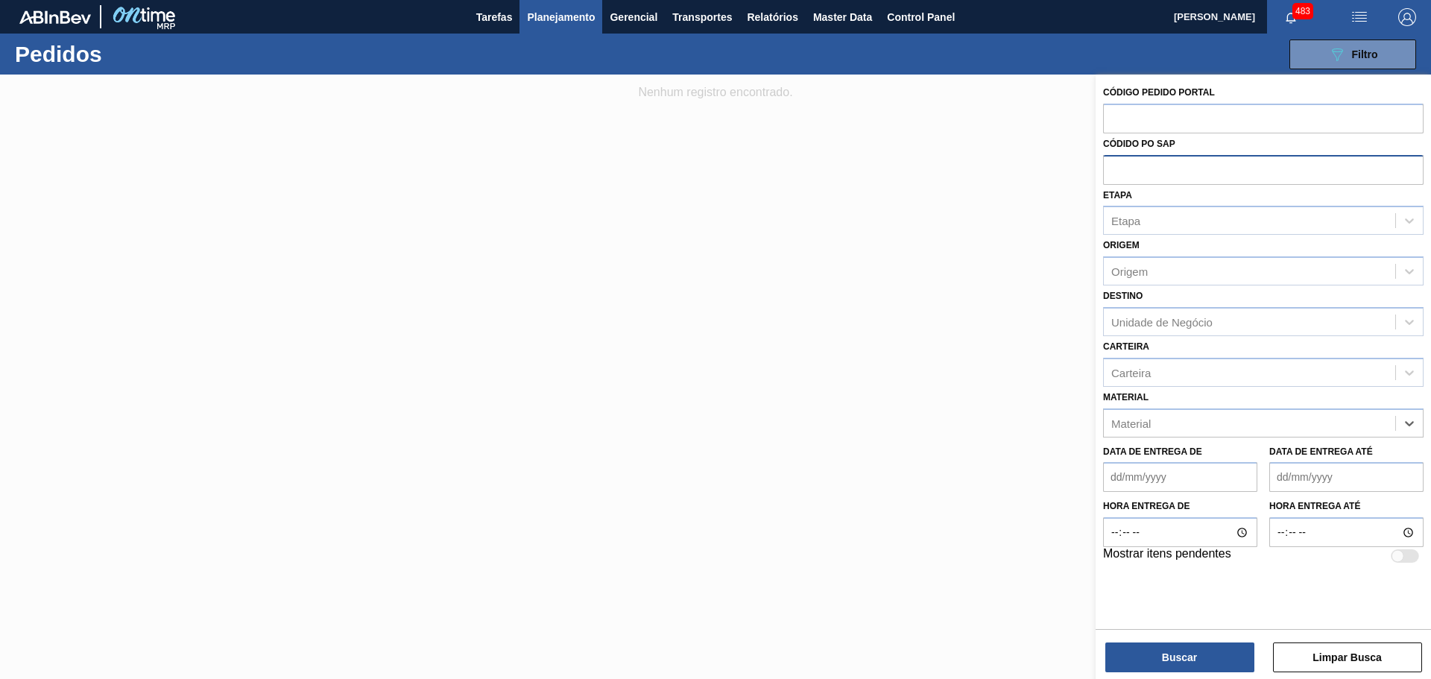
drag, startPoint x: 1168, startPoint y: 428, endPoint x: 1078, endPoint y: 428, distance: 90.2
click at [1095, 428] on div "Código Pedido Portal Códido PO SAP Etapa Etapa Origem Origem Destino Unidade de…" at bounding box center [1262, 414] width 335 height 679
type input "c"
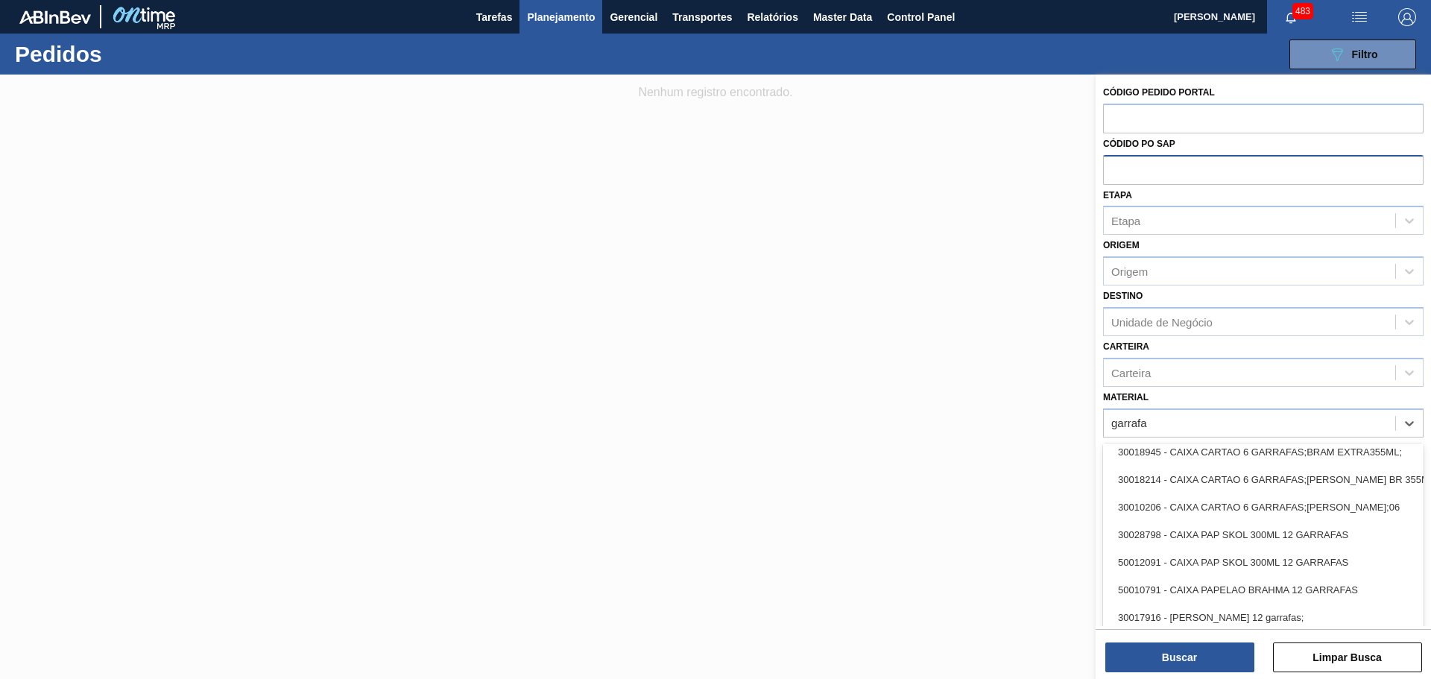
scroll to position [224, 0]
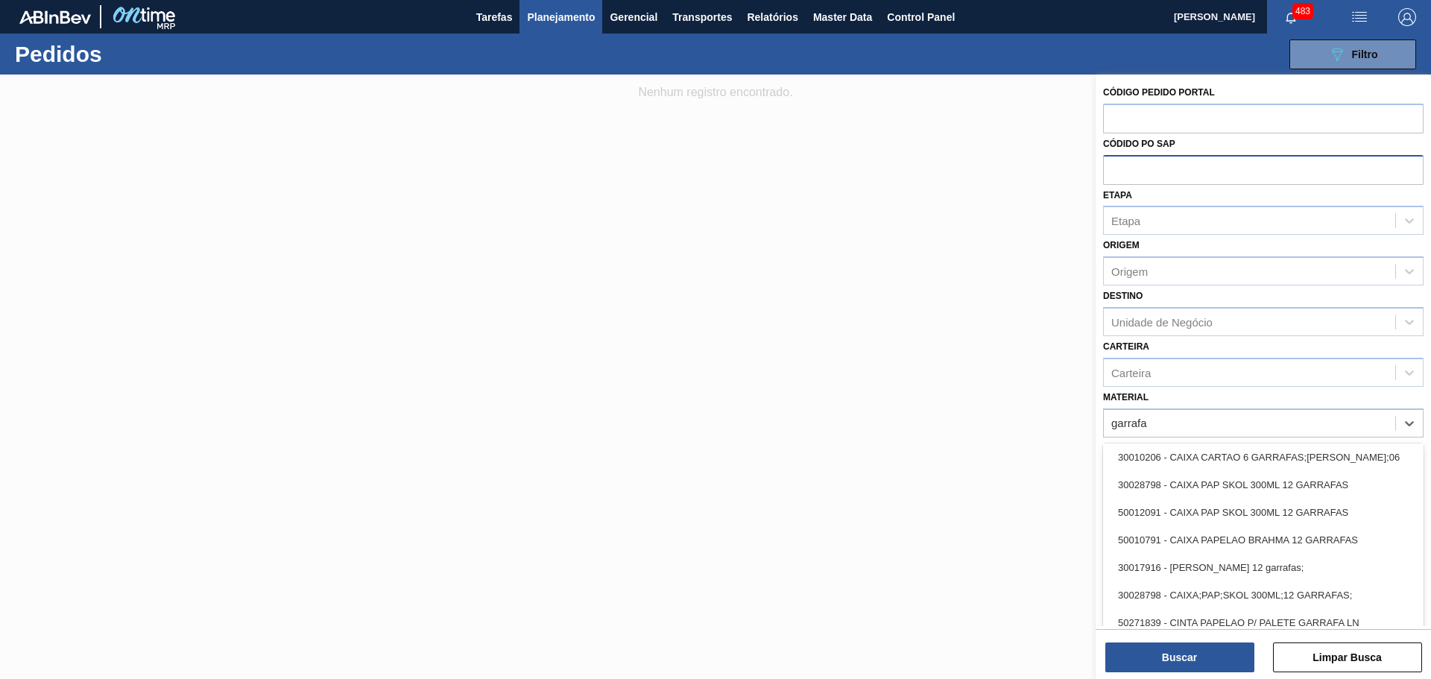
type input "garrafa"
click at [823, 171] on div at bounding box center [715, 414] width 1431 height 679
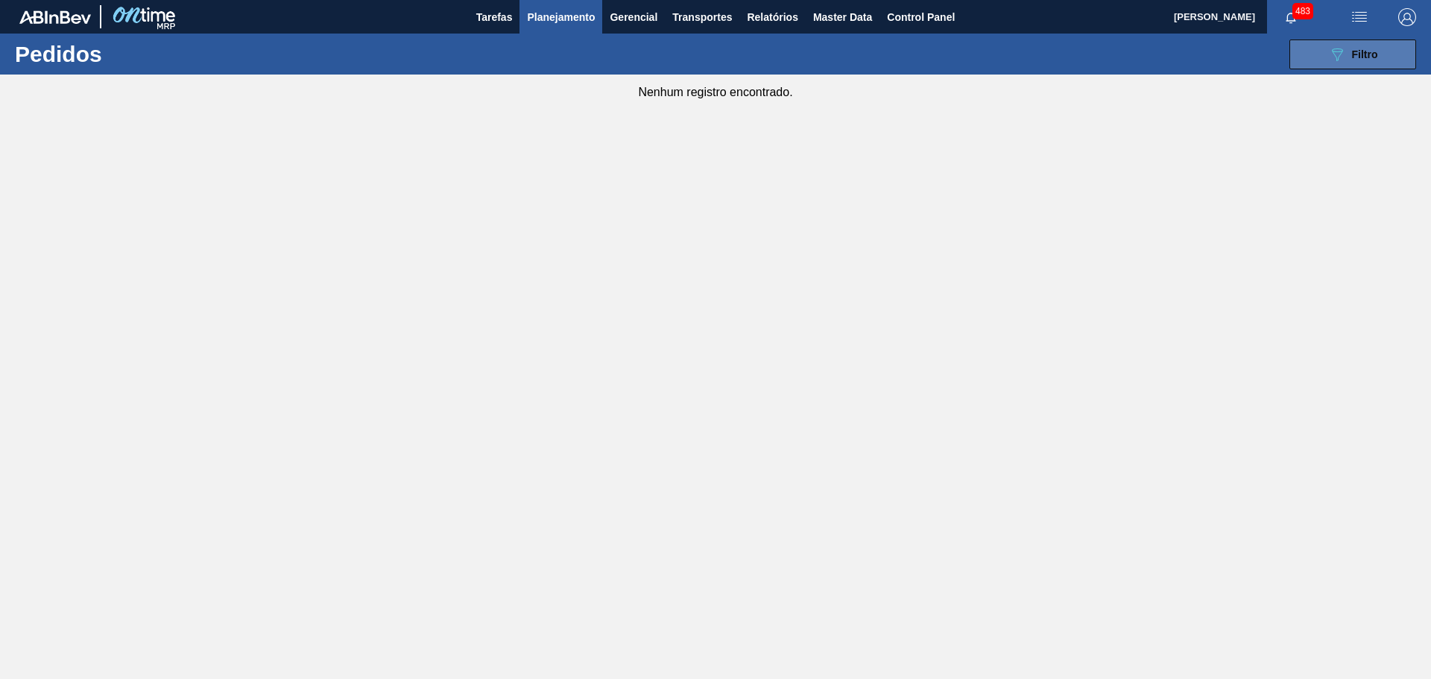
click at [1373, 56] on span "Filtro" at bounding box center [1365, 54] width 26 height 12
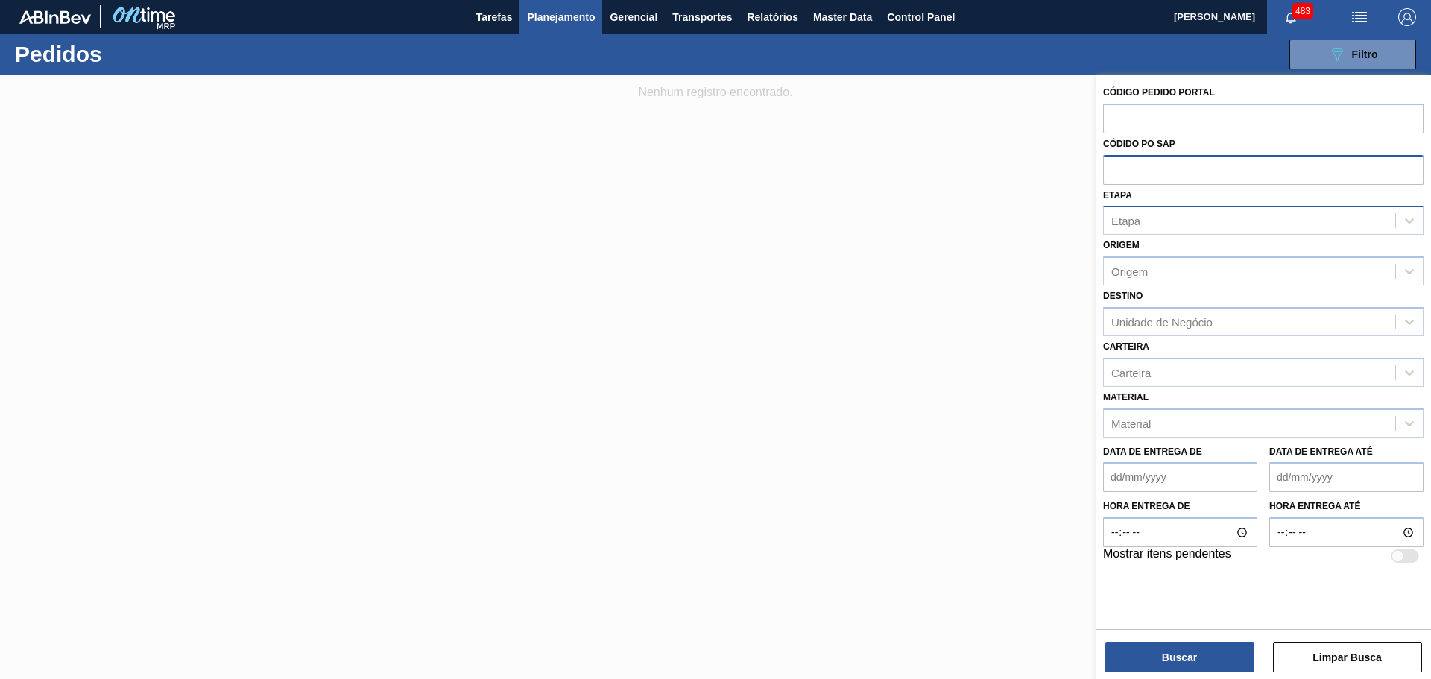
click at [1173, 218] on div "Etapa" at bounding box center [1248, 221] width 291 height 22
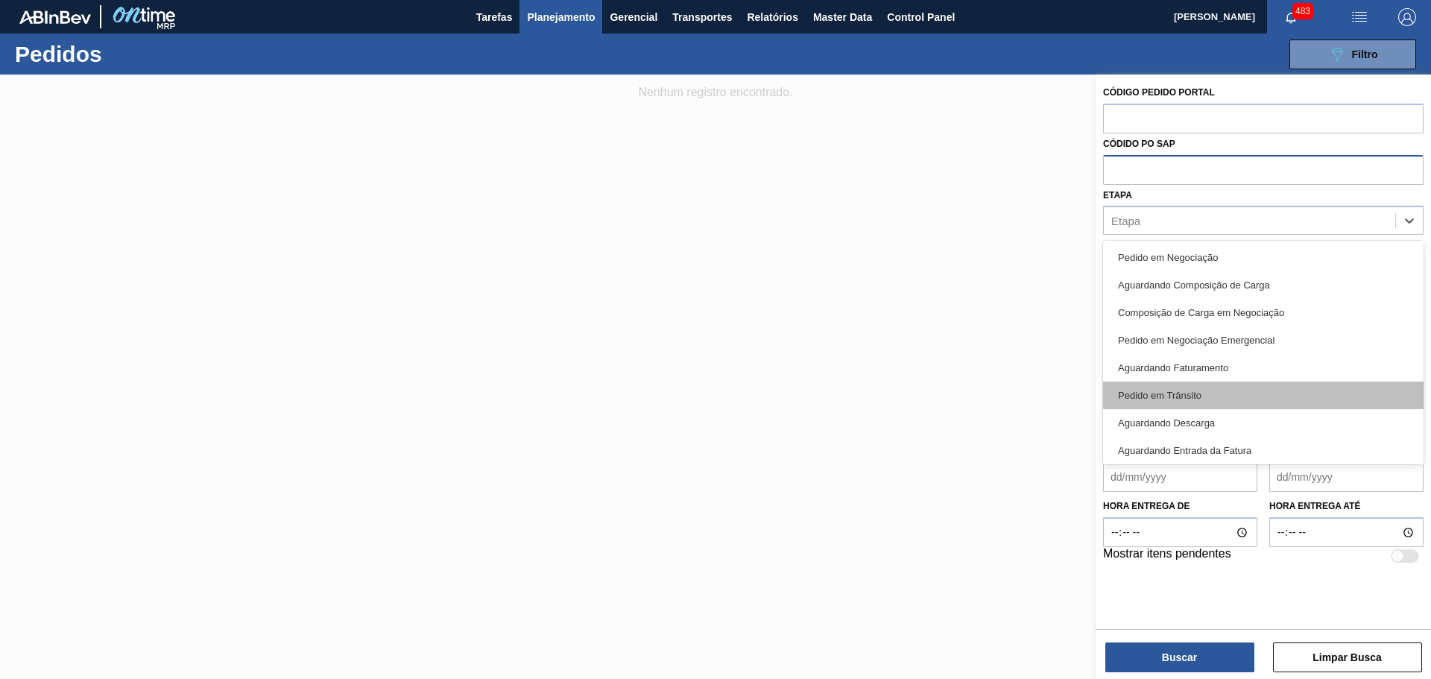
click at [1200, 399] on div "Pedido em Trânsito" at bounding box center [1263, 395] width 320 height 28
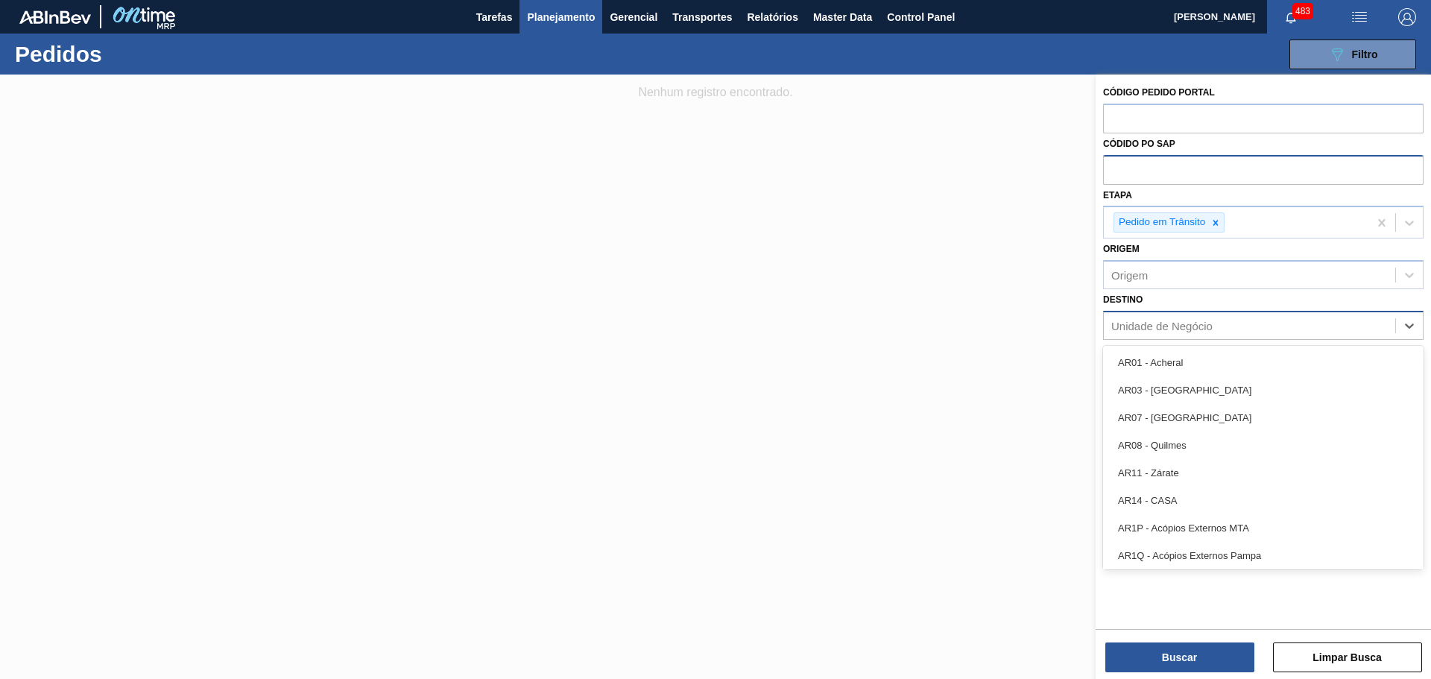
click at [1179, 323] on div "Unidade de Negócio" at bounding box center [1161, 325] width 101 height 13
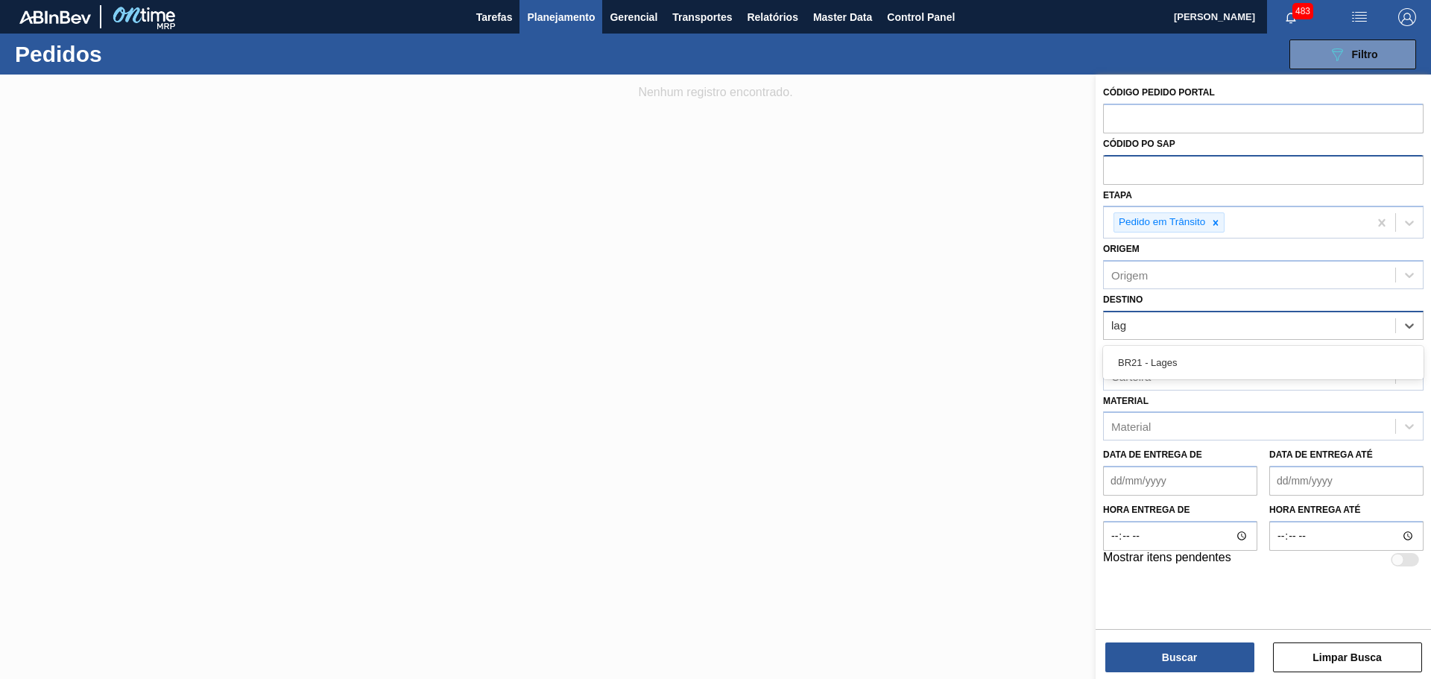
type input "lage"
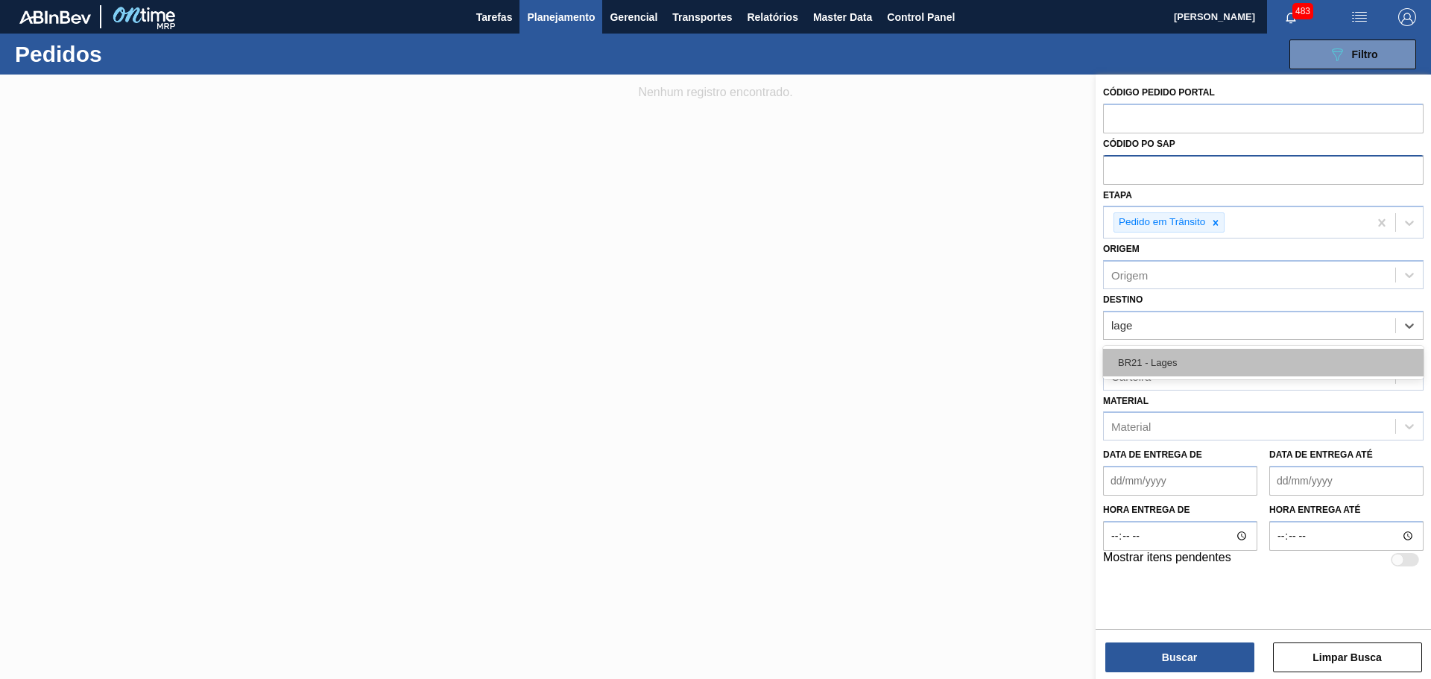
click at [1228, 361] on div "BR21 - Lages" at bounding box center [1263, 363] width 320 height 28
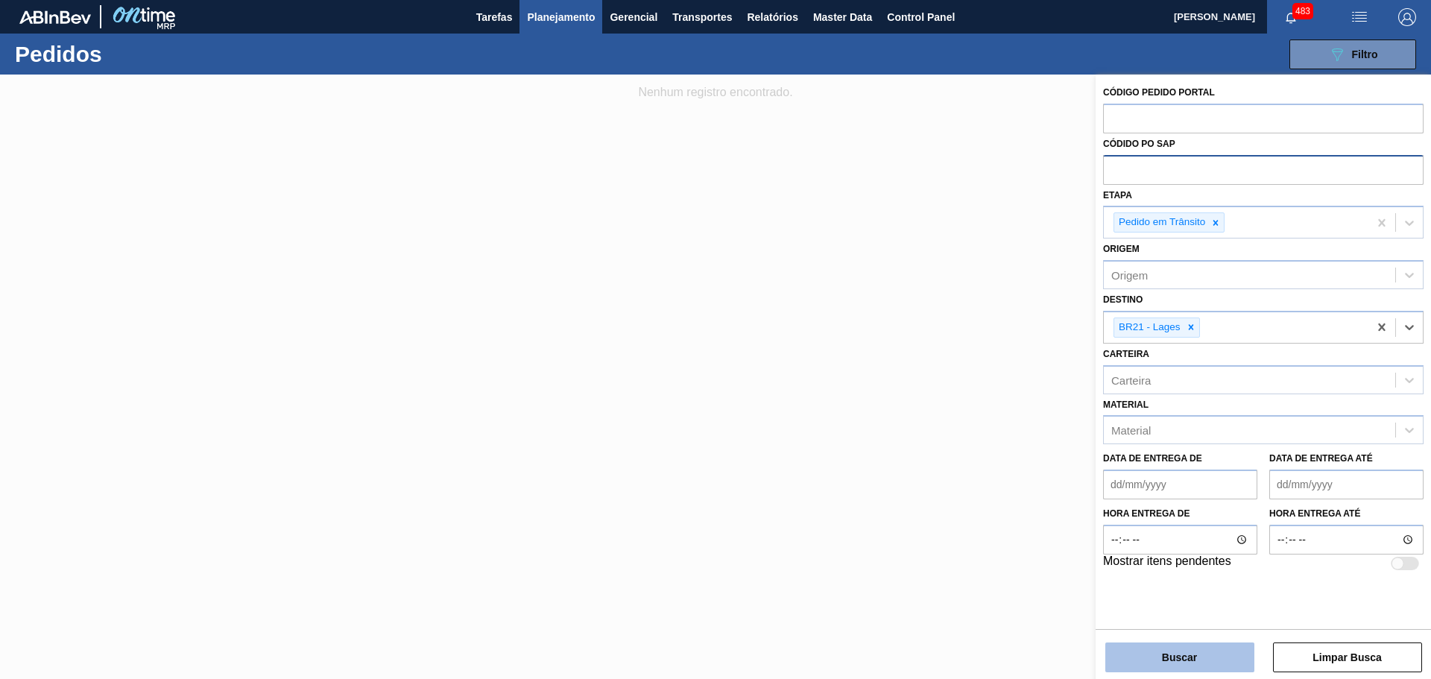
click at [1159, 670] on button "Buscar" at bounding box center [1179, 657] width 149 height 30
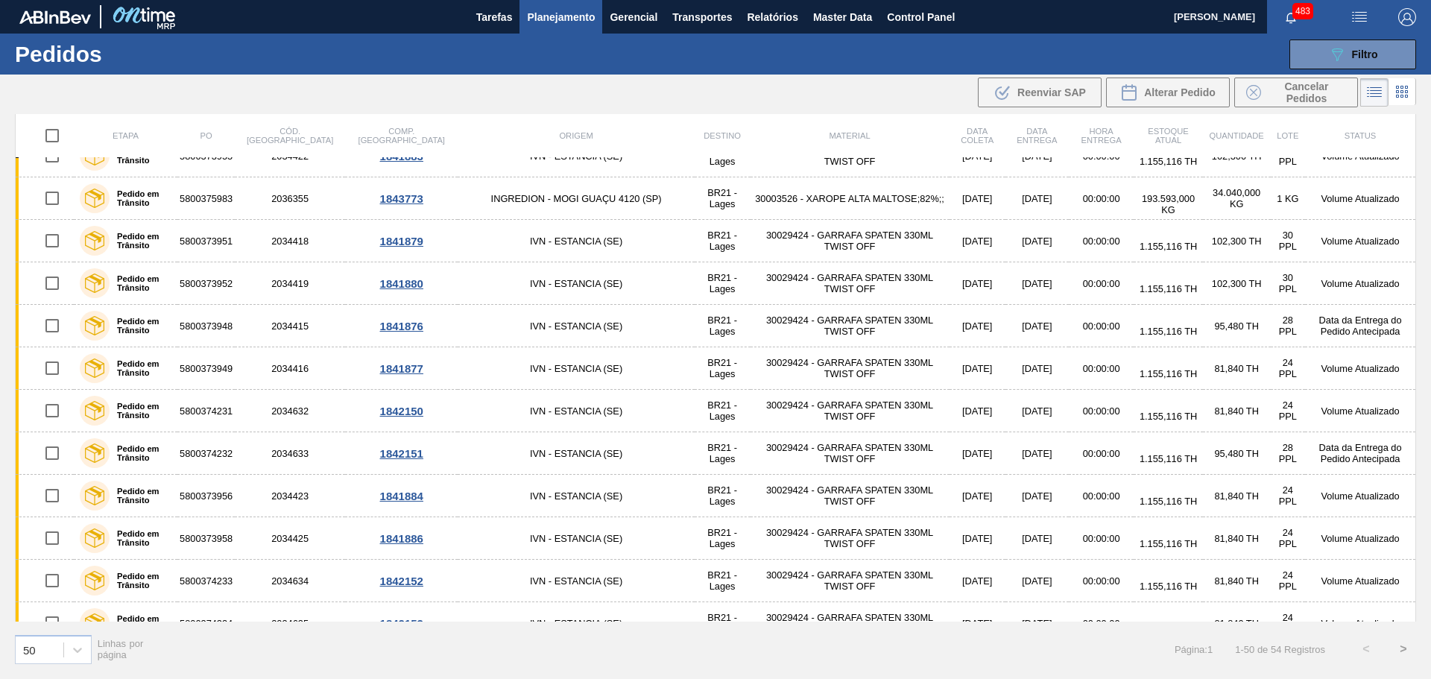
scroll to position [1661, 0]
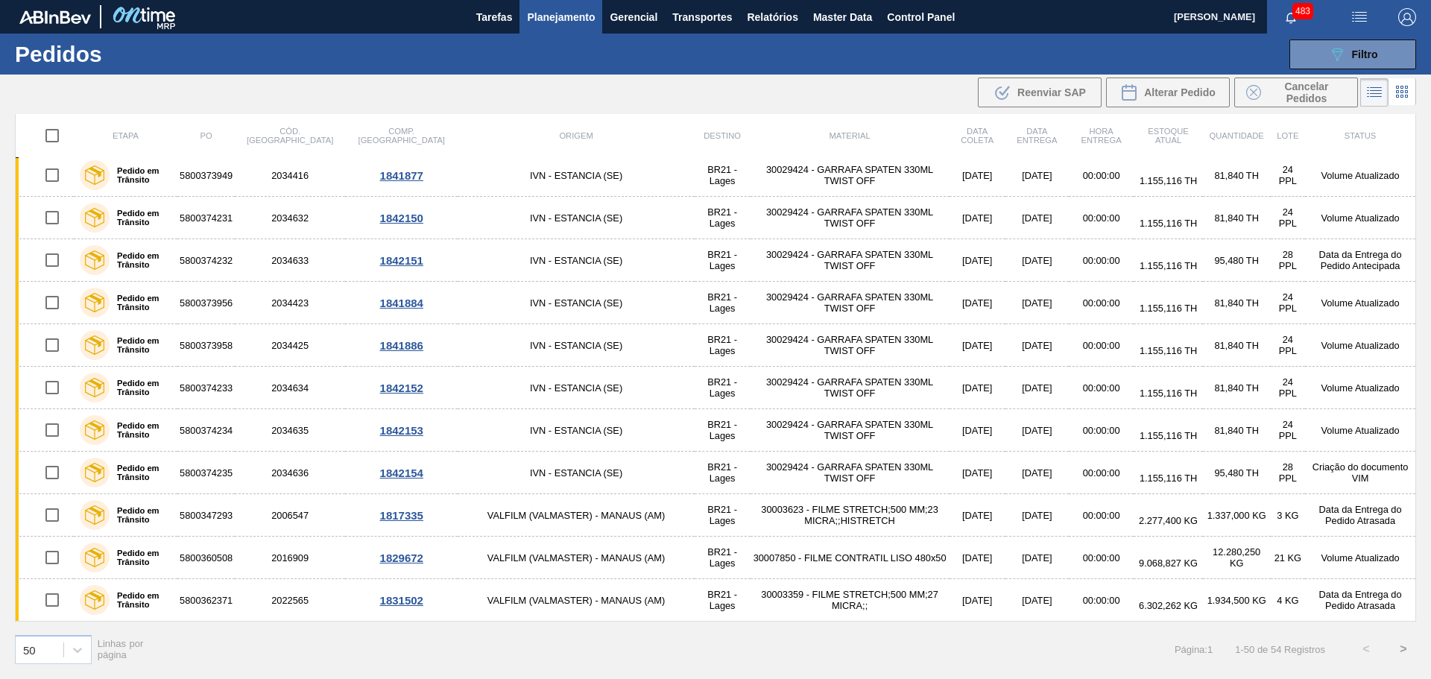
click at [1409, 646] on button ">" at bounding box center [1402, 648] width 37 height 37
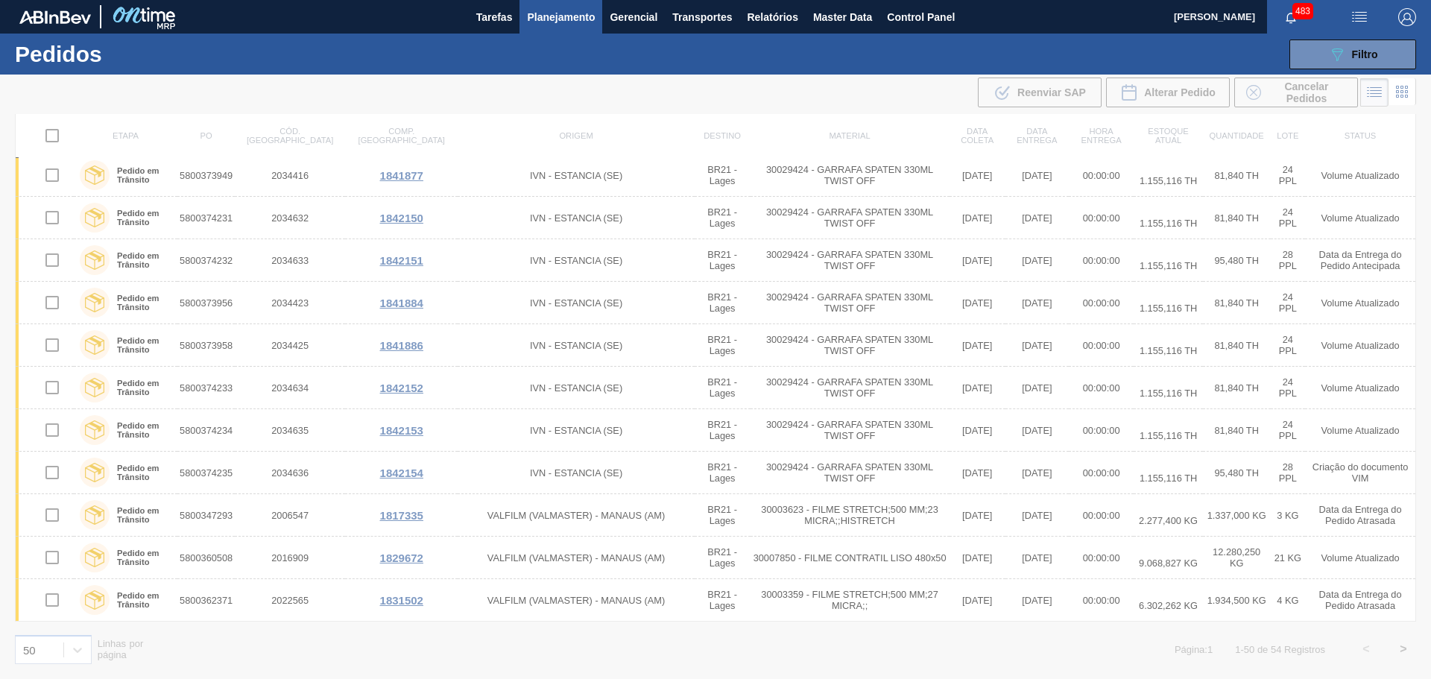
scroll to position [0, 0]
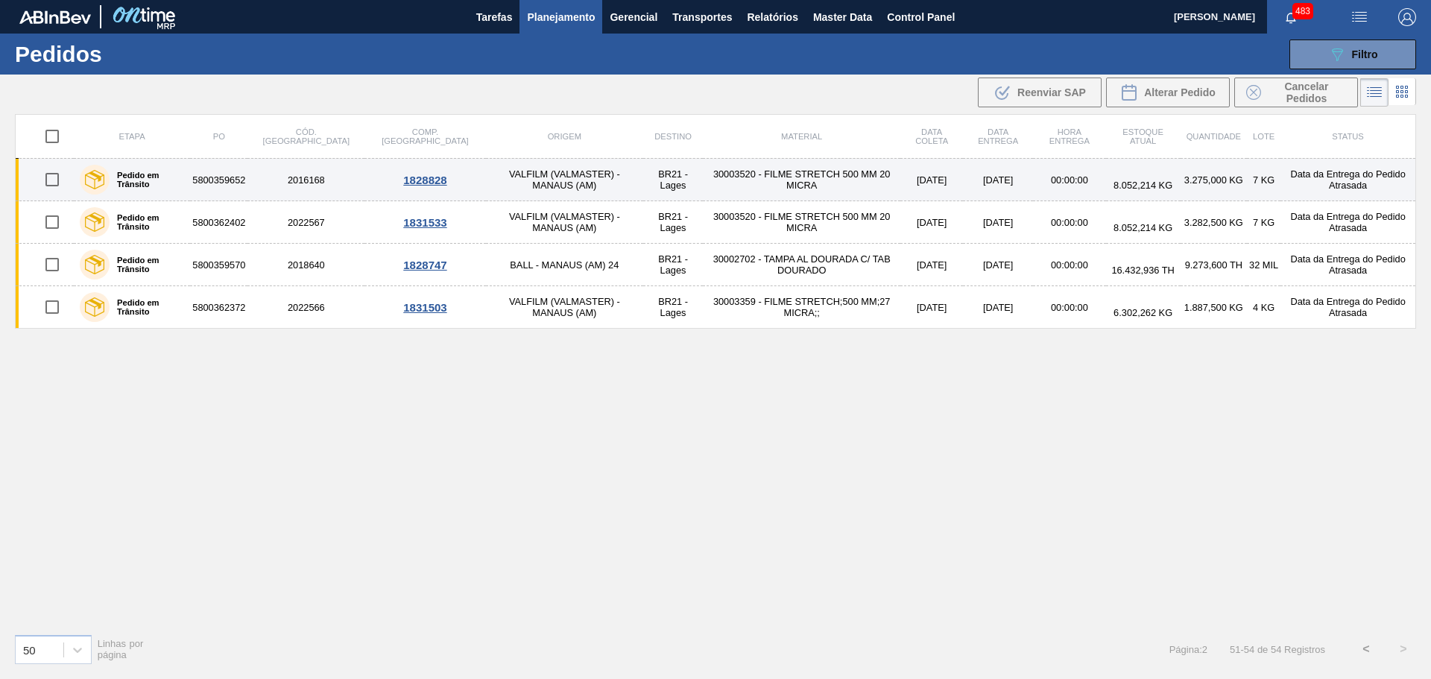
click at [748, 180] on td "30003520 - FILME STRETCH 500 MM 20 MICRA" at bounding box center [801, 180] width 197 height 42
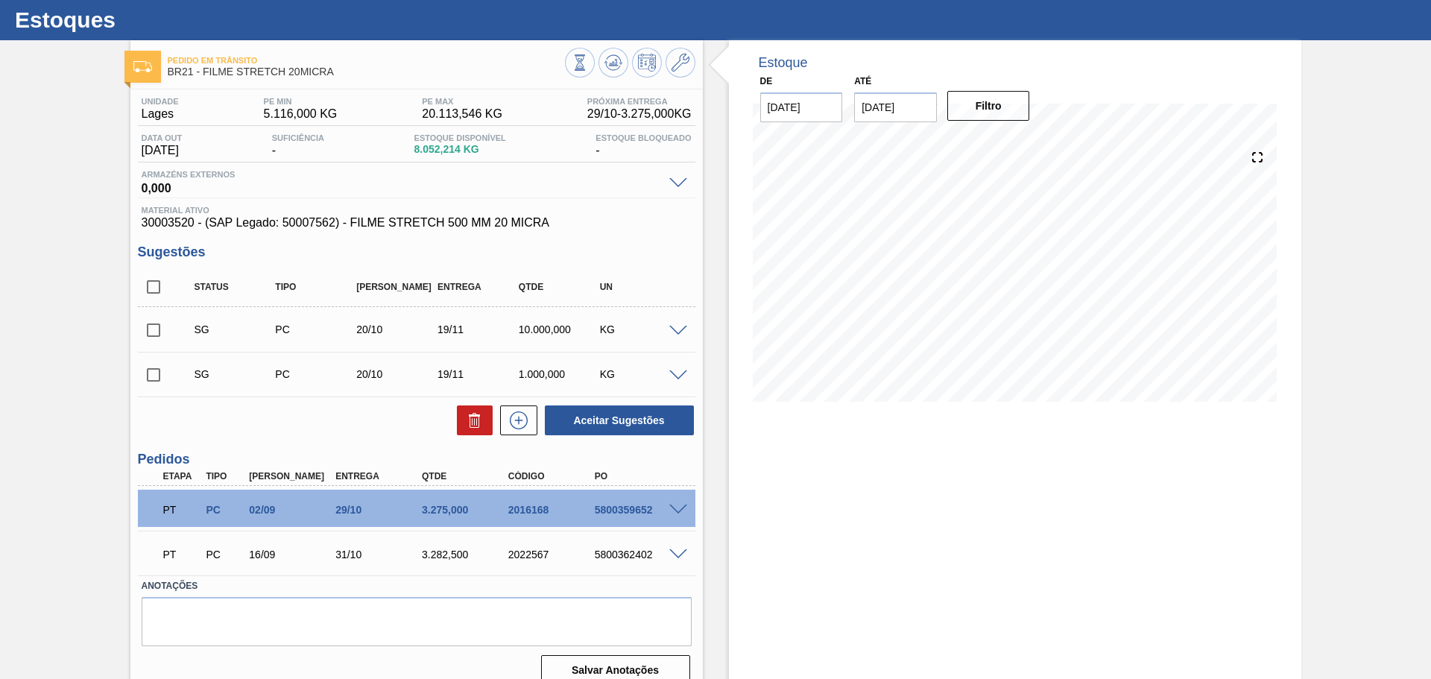
scroll to position [53, 0]
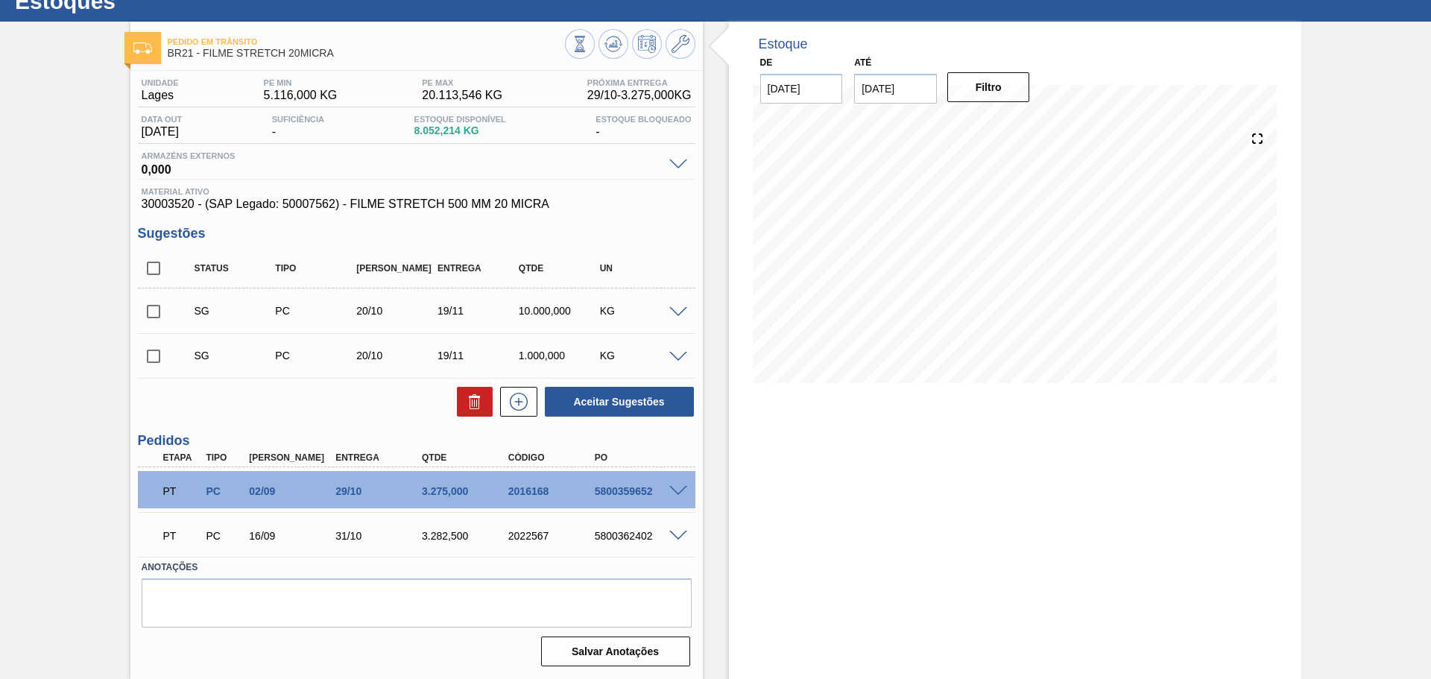
click at [677, 492] on span at bounding box center [678, 491] width 18 height 11
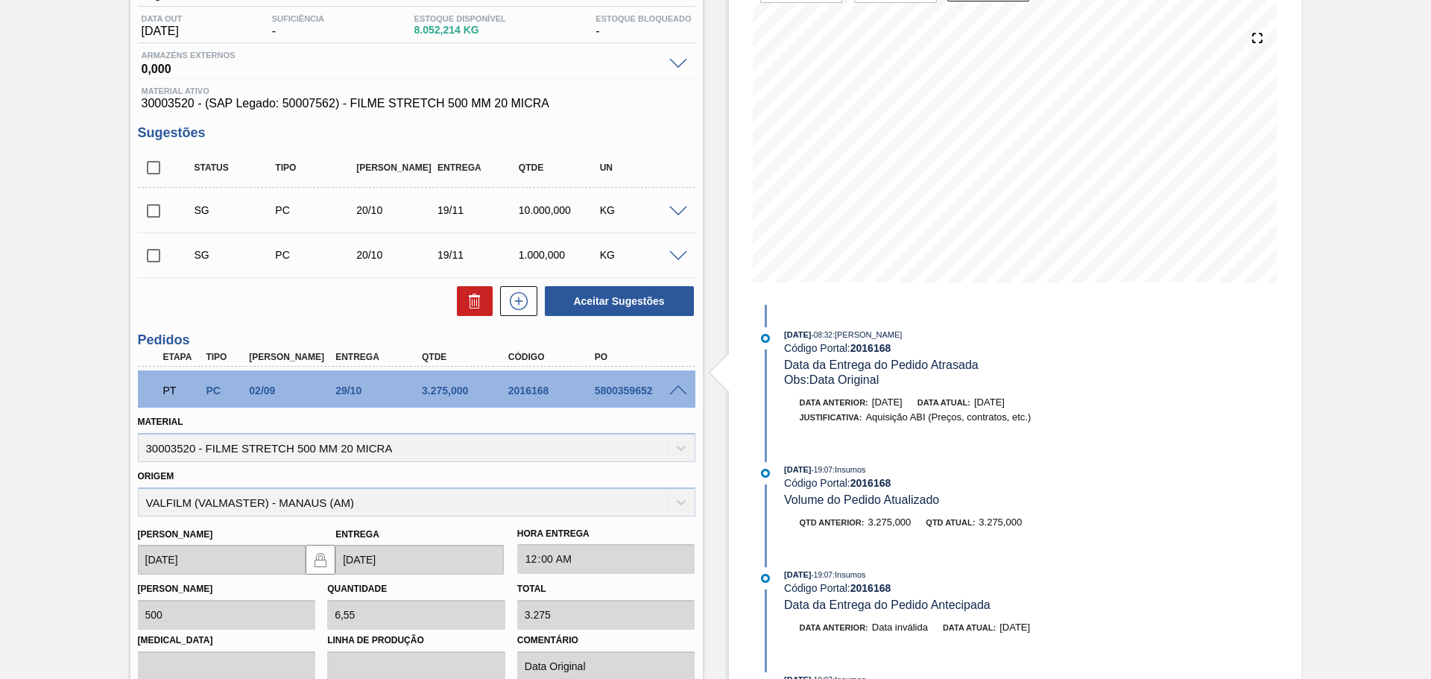
scroll to position [127, 0]
